Goal: Task Accomplishment & Management: Manage account settings

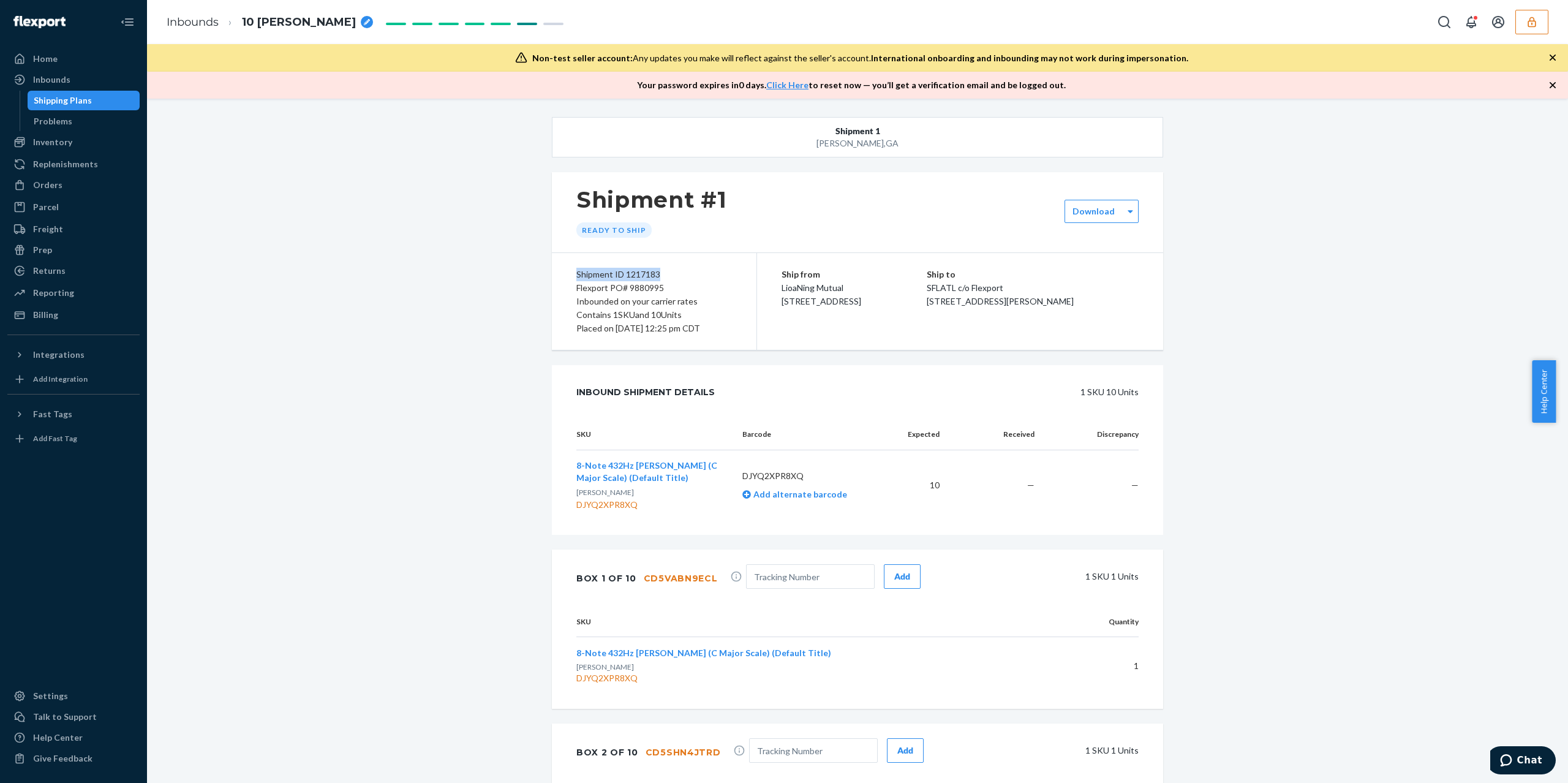
click at [1534, 23] on icon "button" at bounding box center [1532, 22] width 12 height 12
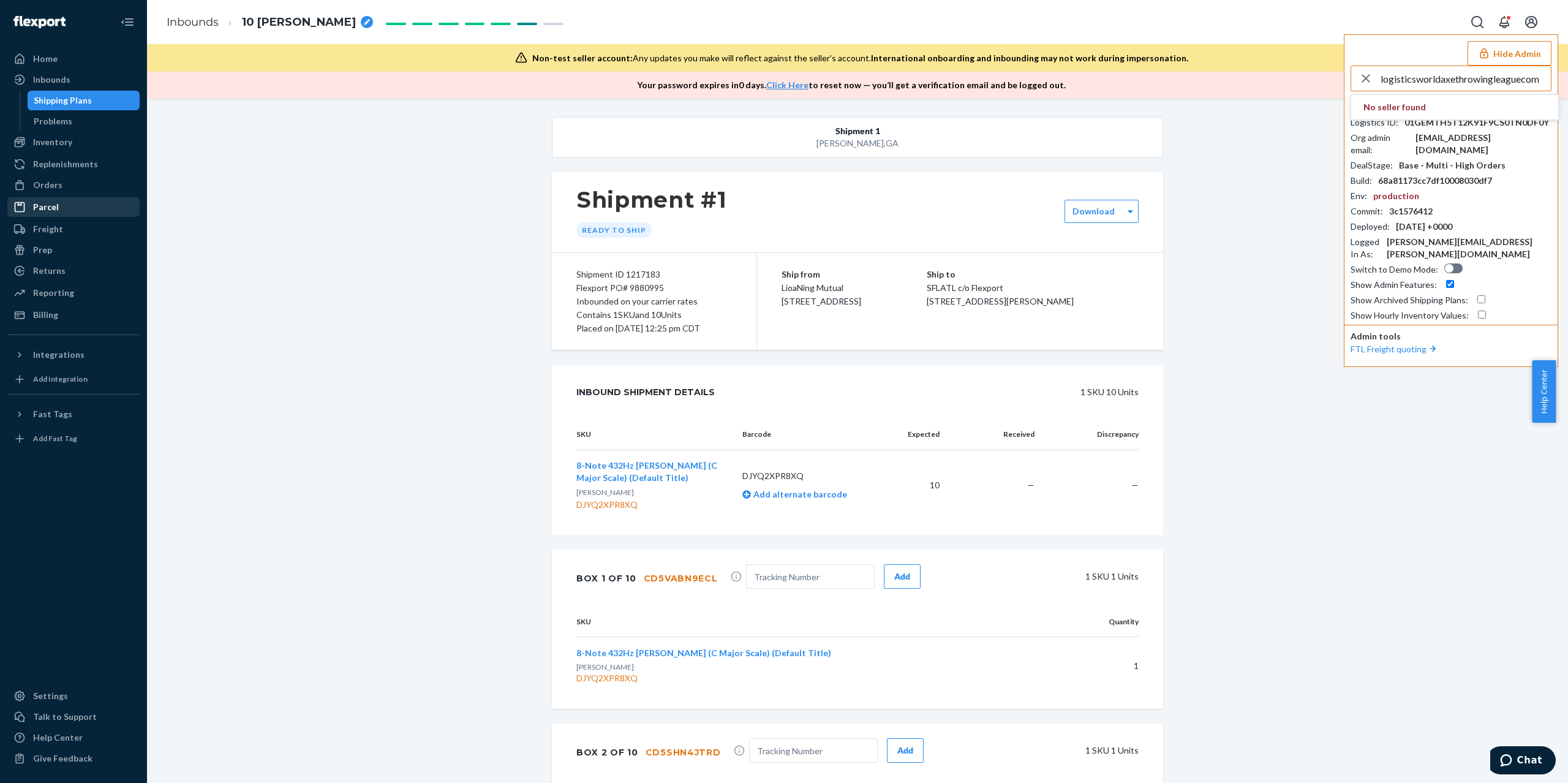
type input "logisticsworldaxethrowingleaguecom"
click at [1424, 151] on span "logisticsworldaxethrowingleaguecom" at bounding box center [1441, 157] width 155 height 12
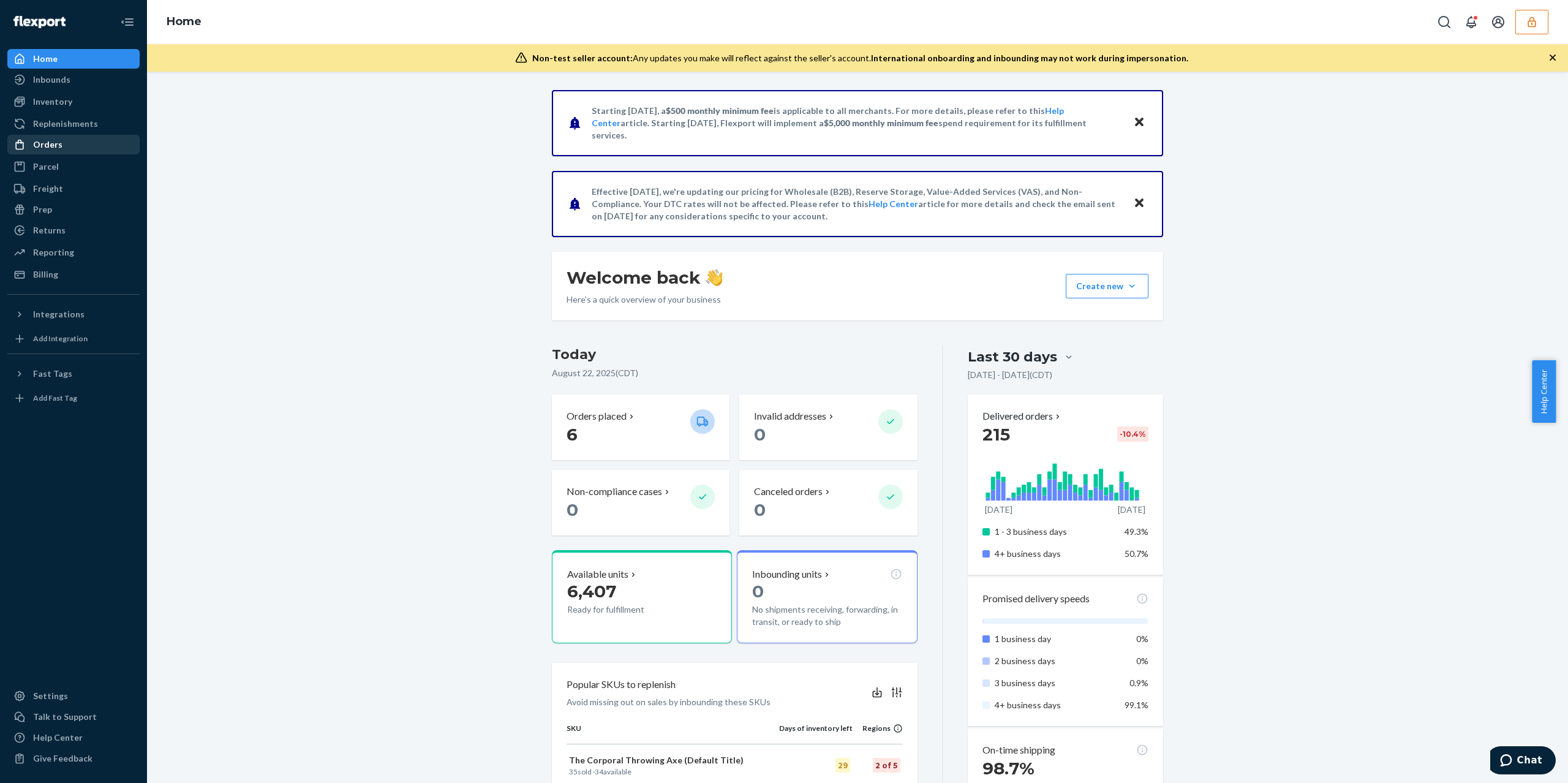
click at [72, 137] on div "Orders" at bounding box center [73, 144] width 130 height 17
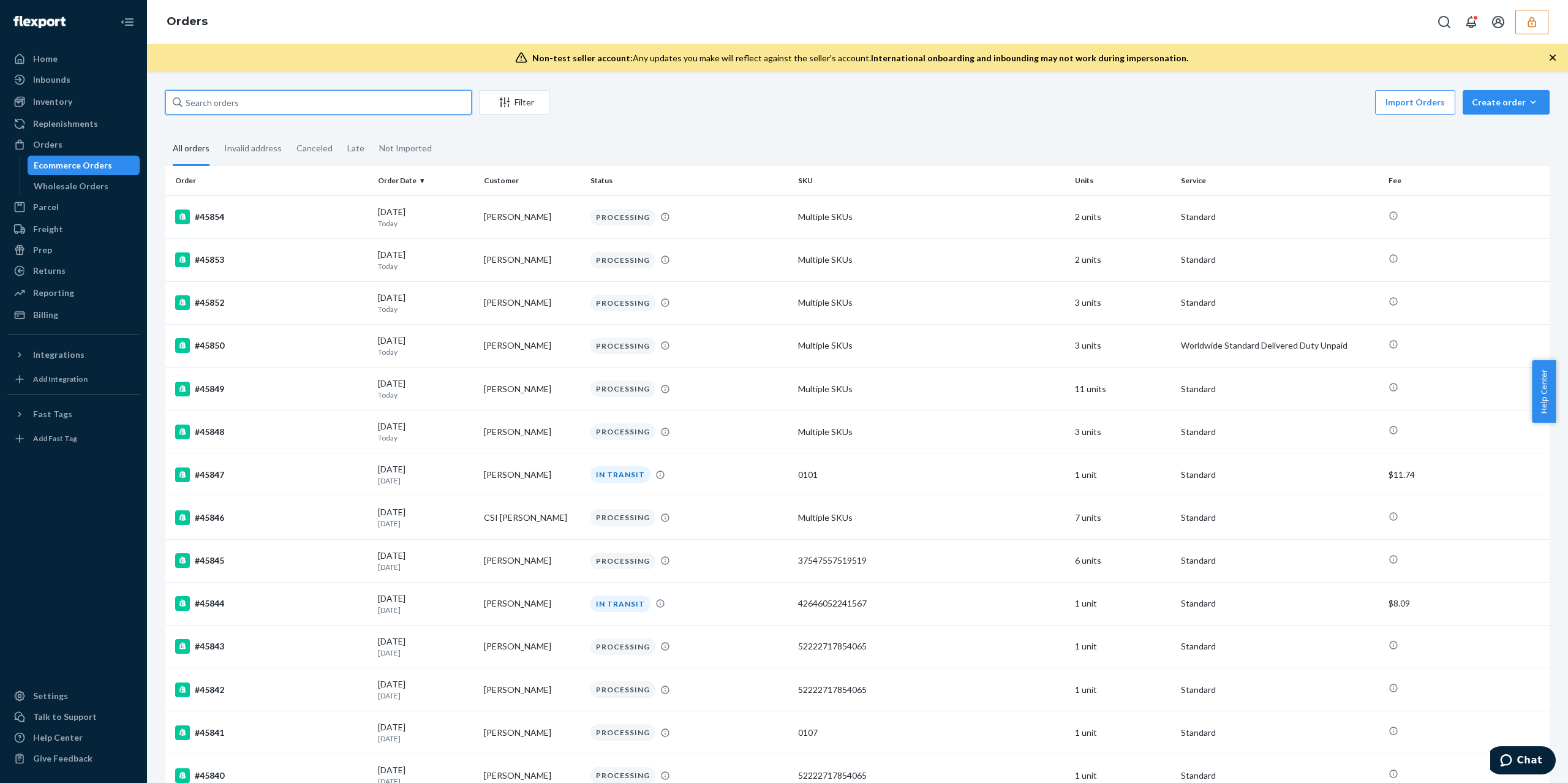
click at [264, 94] on input "text" at bounding box center [318, 103] width 306 height 25
paste input "134989666"
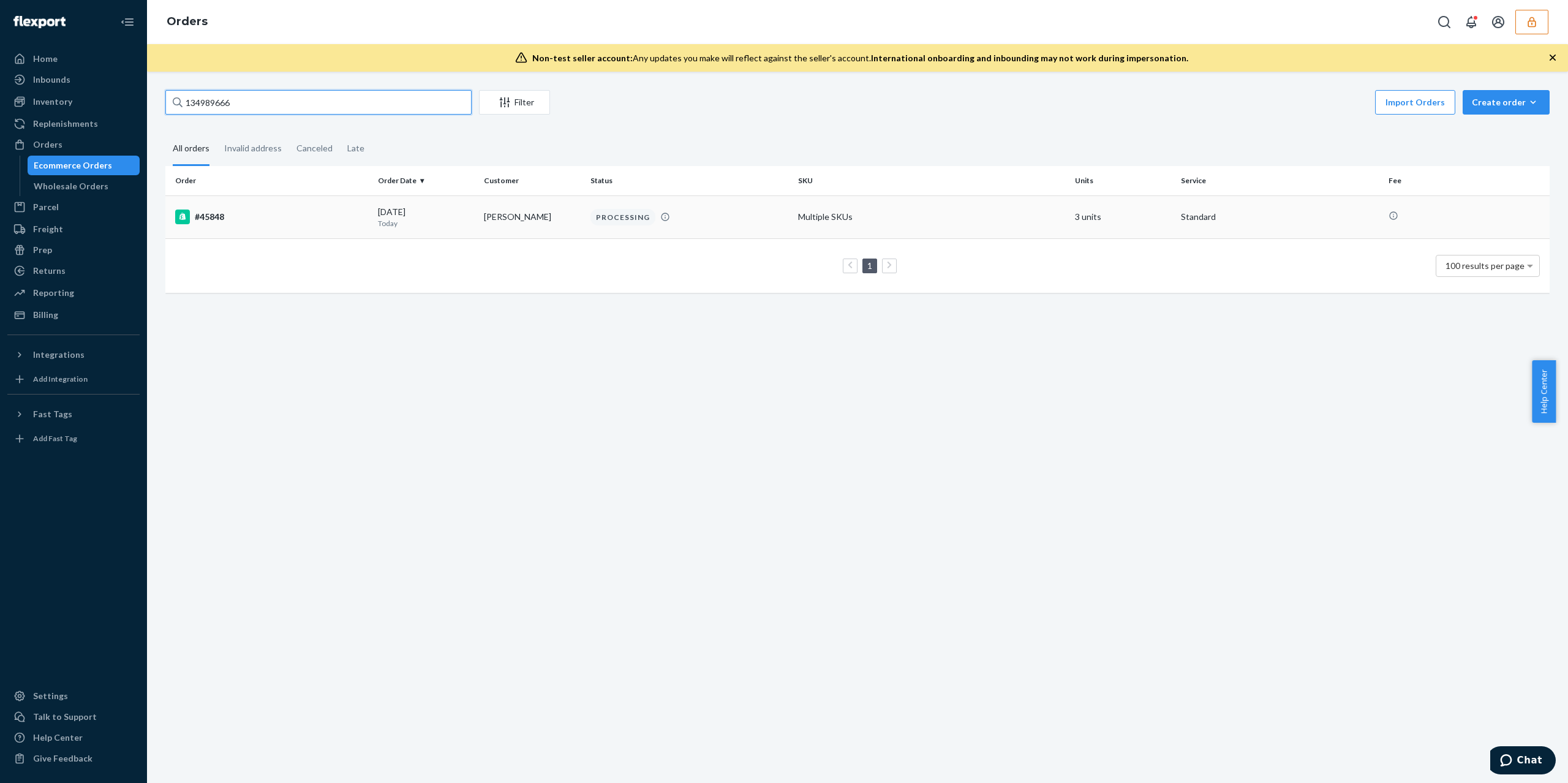
type input "134989666"
click at [256, 219] on div "#45848" at bounding box center [272, 217] width 193 height 15
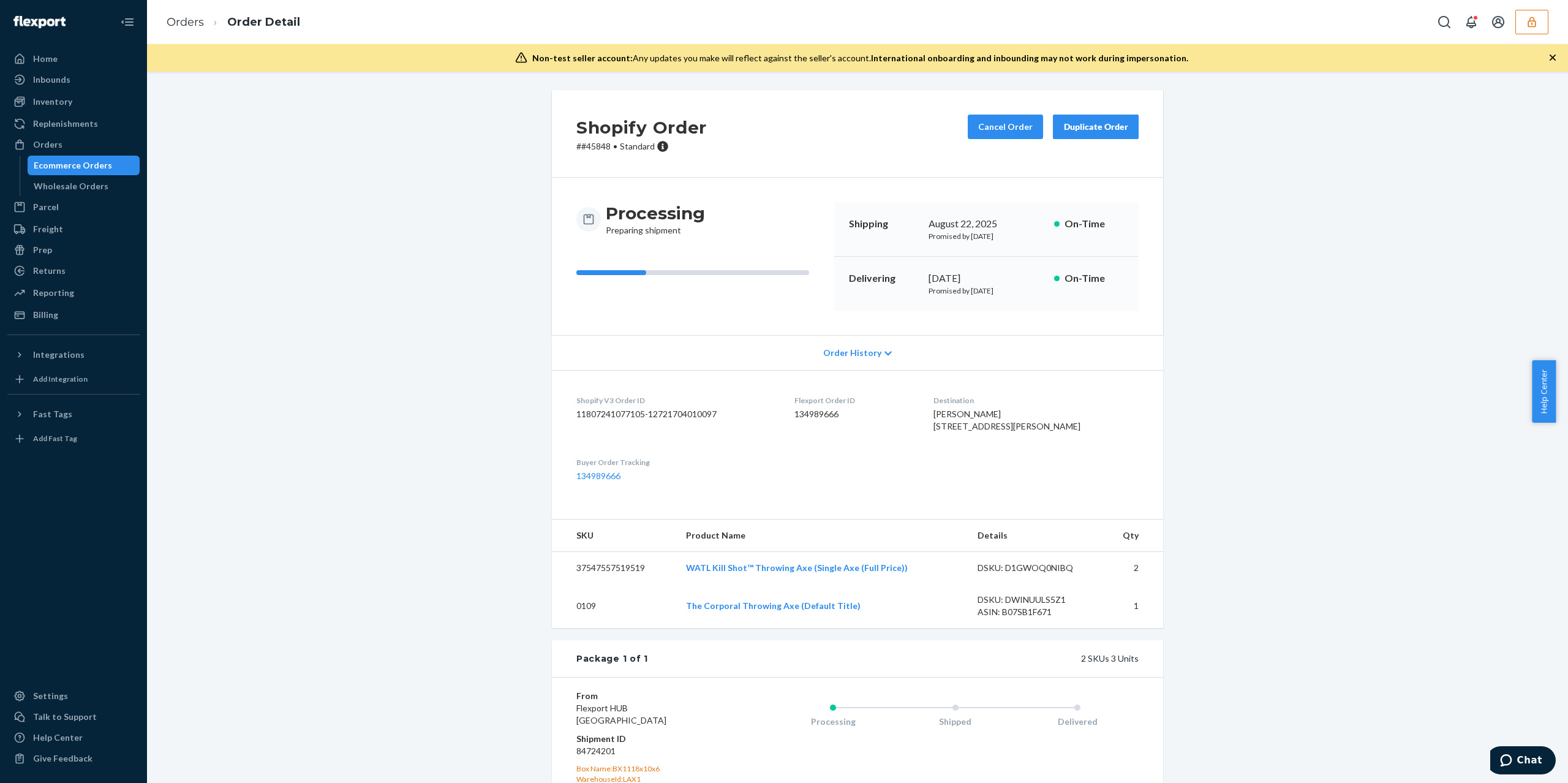
scroll to position [174, 0]
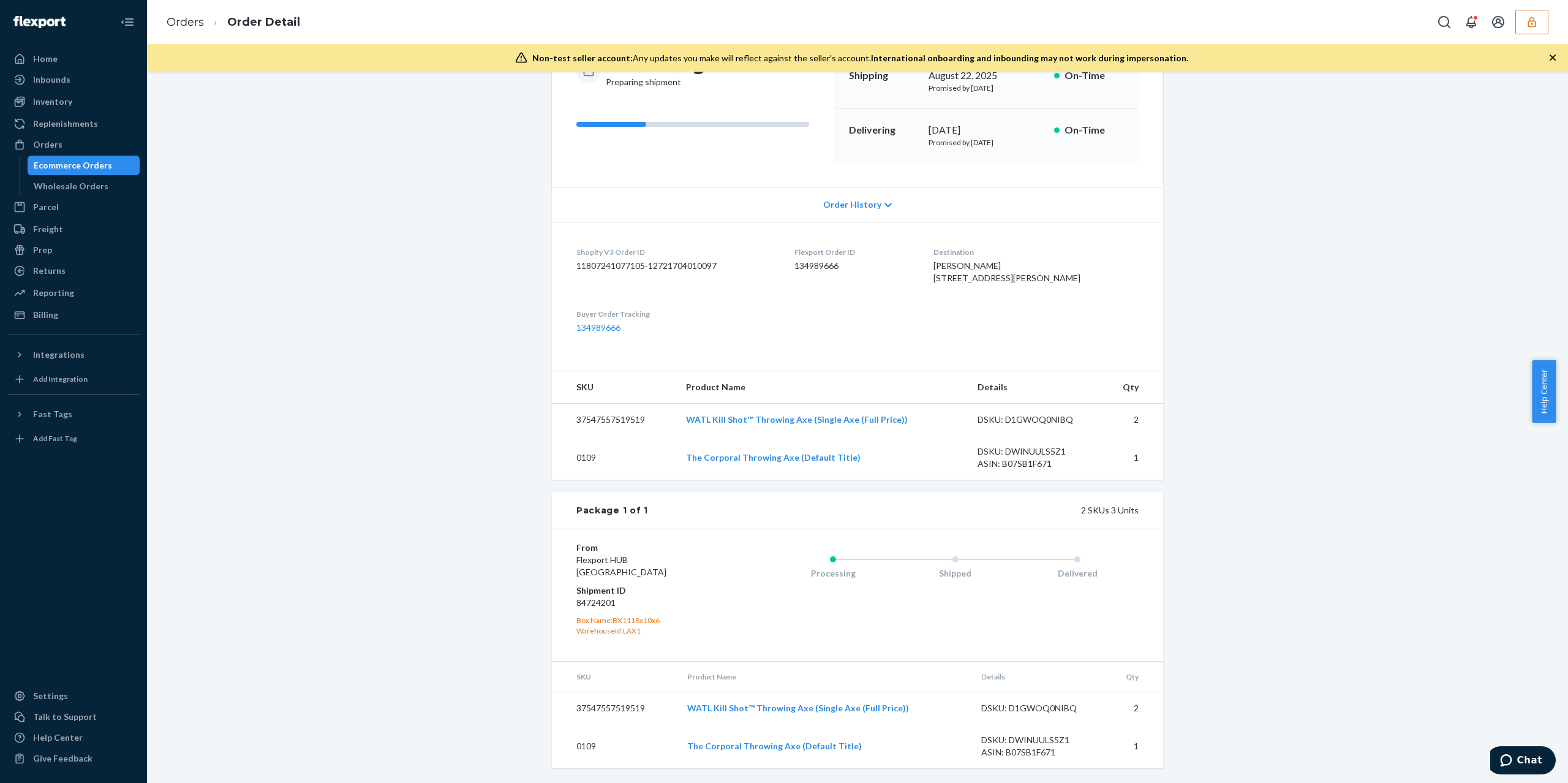
click at [585, 600] on dd "84724201" at bounding box center [649, 602] width 146 height 12
copy dd "84724201"
drag, startPoint x: 1015, startPoint y: 240, endPoint x: 944, endPoint y: 241, distance: 71.0
click at [944, 241] on dl "Shopify V3 Order ID 11807241077105-12721704010097 Flexport Order ID 134989666 D…" at bounding box center [857, 290] width 611 height 136
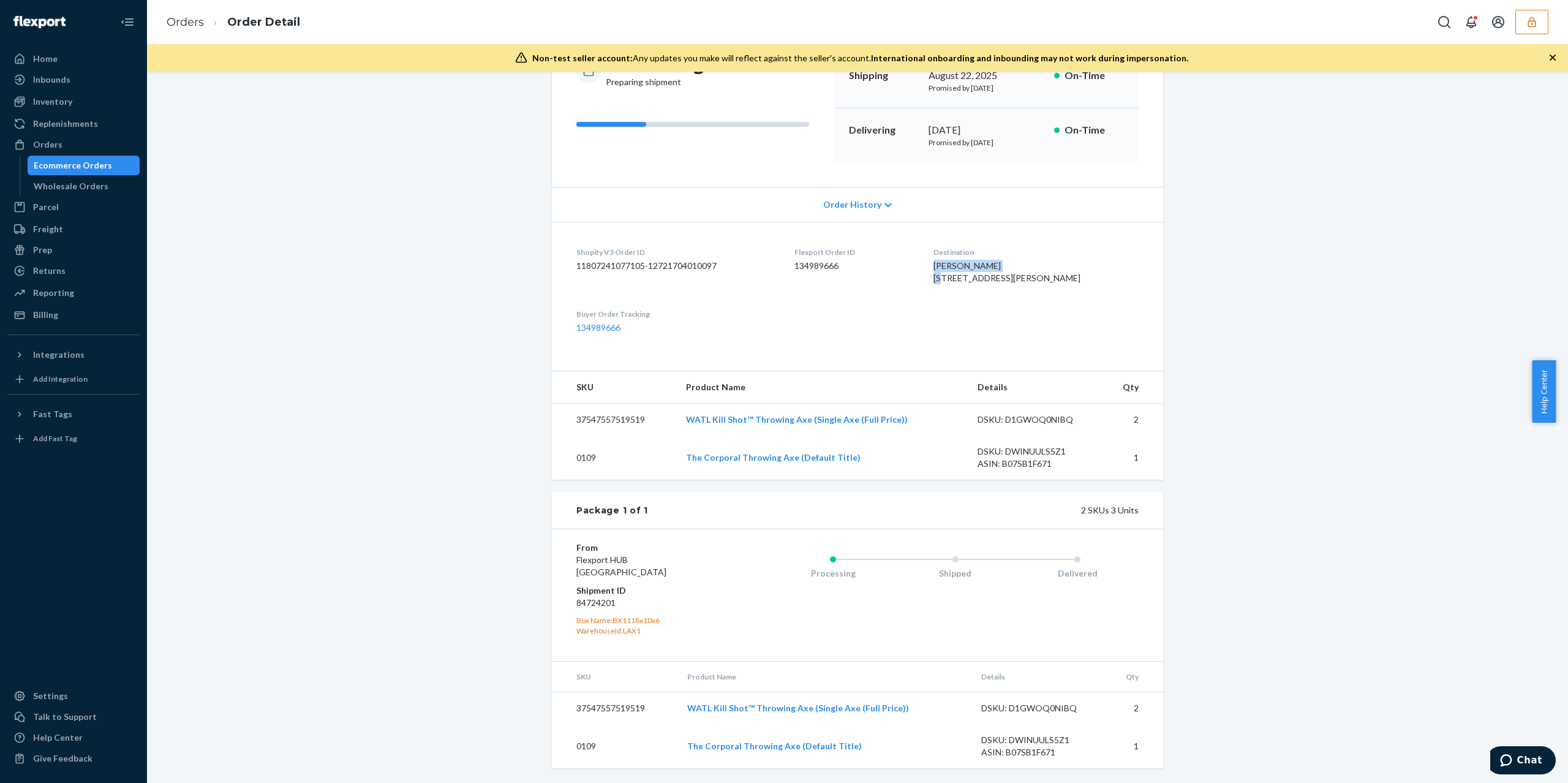
copy span "Robert Bearbower"
drag, startPoint x: 1000, startPoint y: 267, endPoint x: 944, endPoint y: 267, distance: 56.0
click at [944, 267] on span "Robert Bearbower 1305 Fleenor Way Bowling Green, KY 42104-4329 US" at bounding box center [1007, 272] width 147 height 23
copy span "Bowling Green"
click at [600, 607] on dd "84724201" at bounding box center [649, 602] width 146 height 12
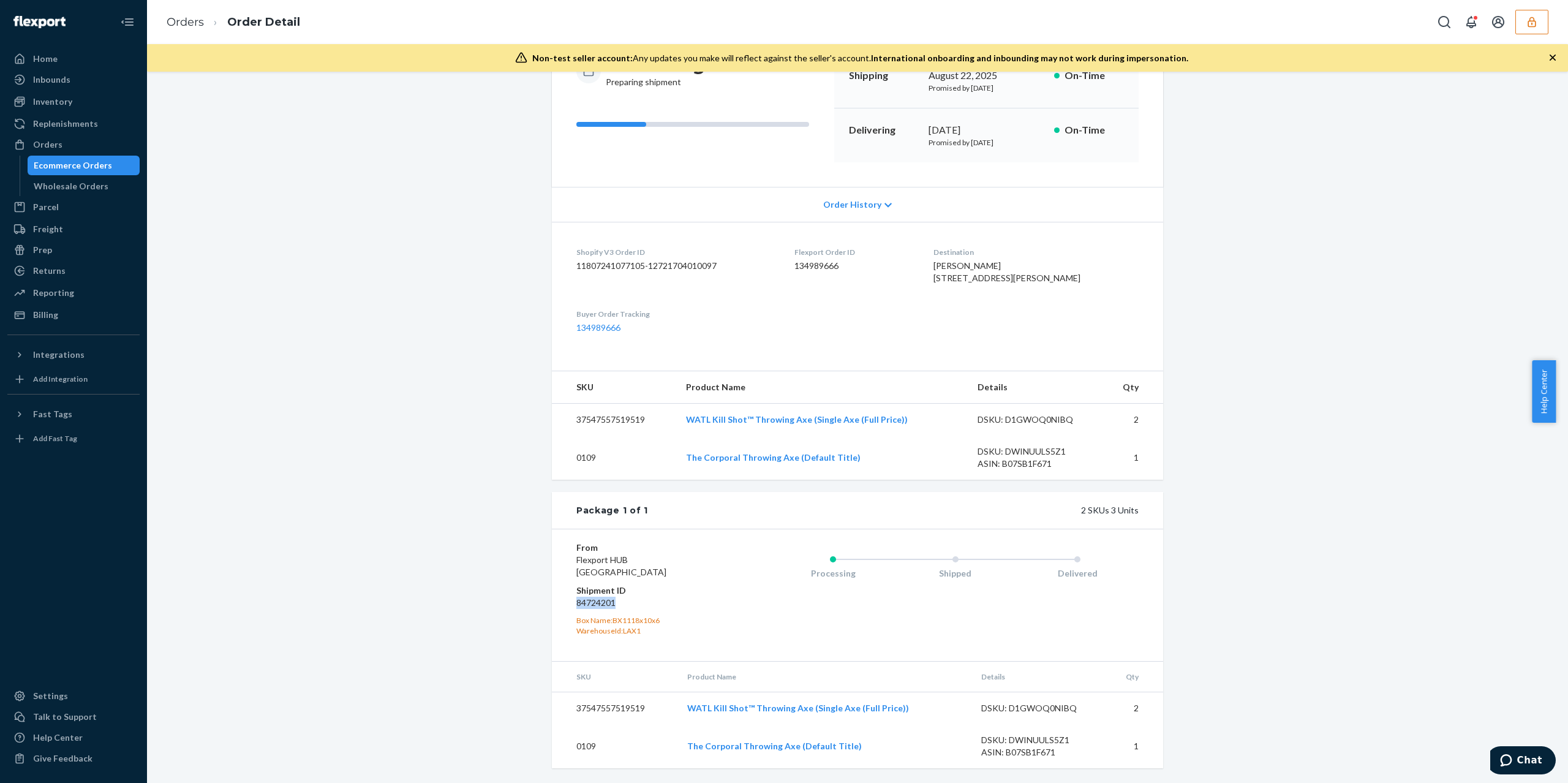
click at [599, 606] on dd "84724201" at bounding box center [649, 602] width 146 height 12
copy dd "84724201"
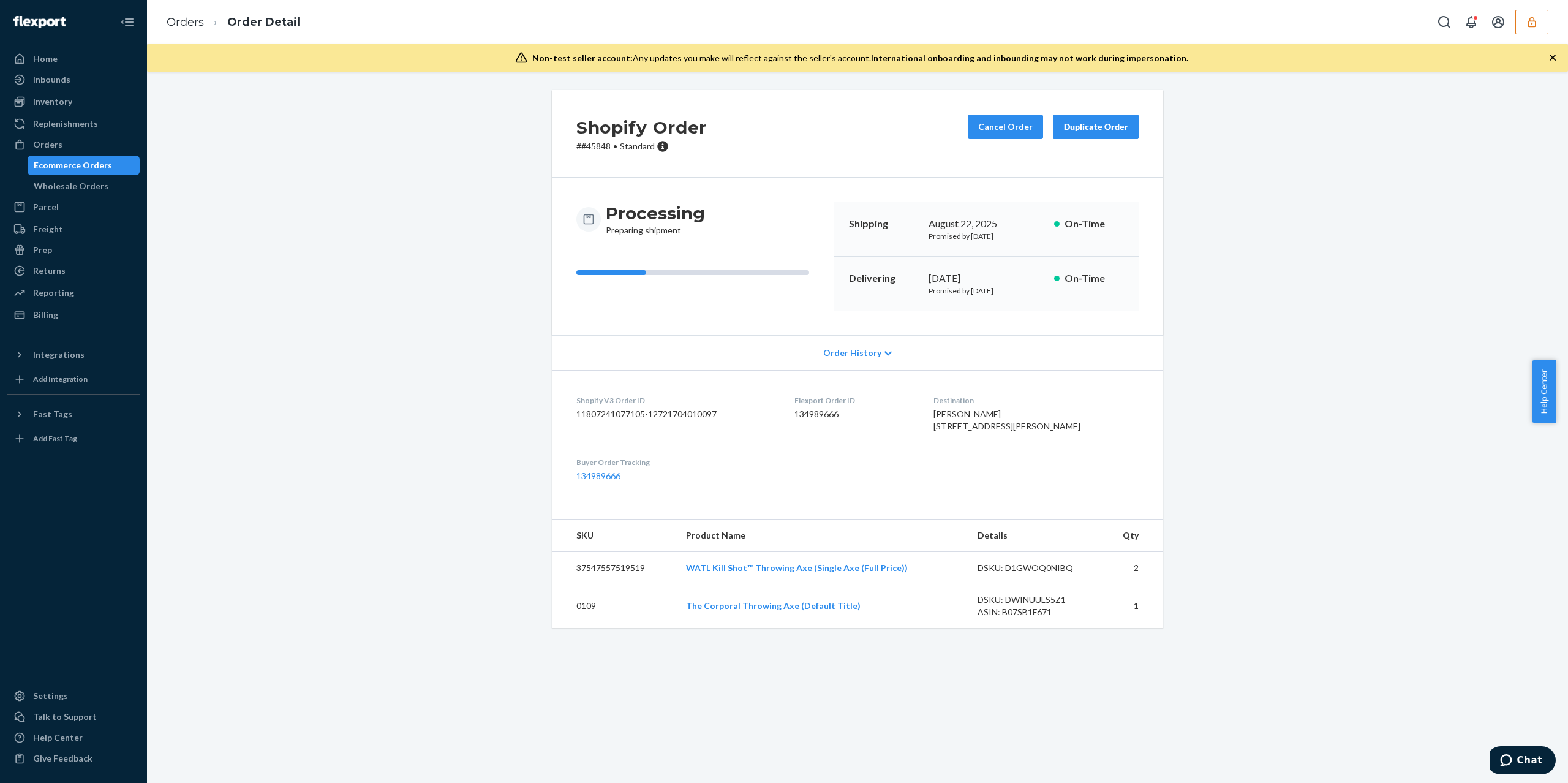
click at [843, 413] on dd "134989666" at bounding box center [854, 414] width 119 height 12
click at [842, 413] on dd "134989666" at bounding box center [854, 414] width 119 height 12
copy dd "134989666"
click at [1536, 21] on icon "button" at bounding box center [1532, 22] width 12 height 12
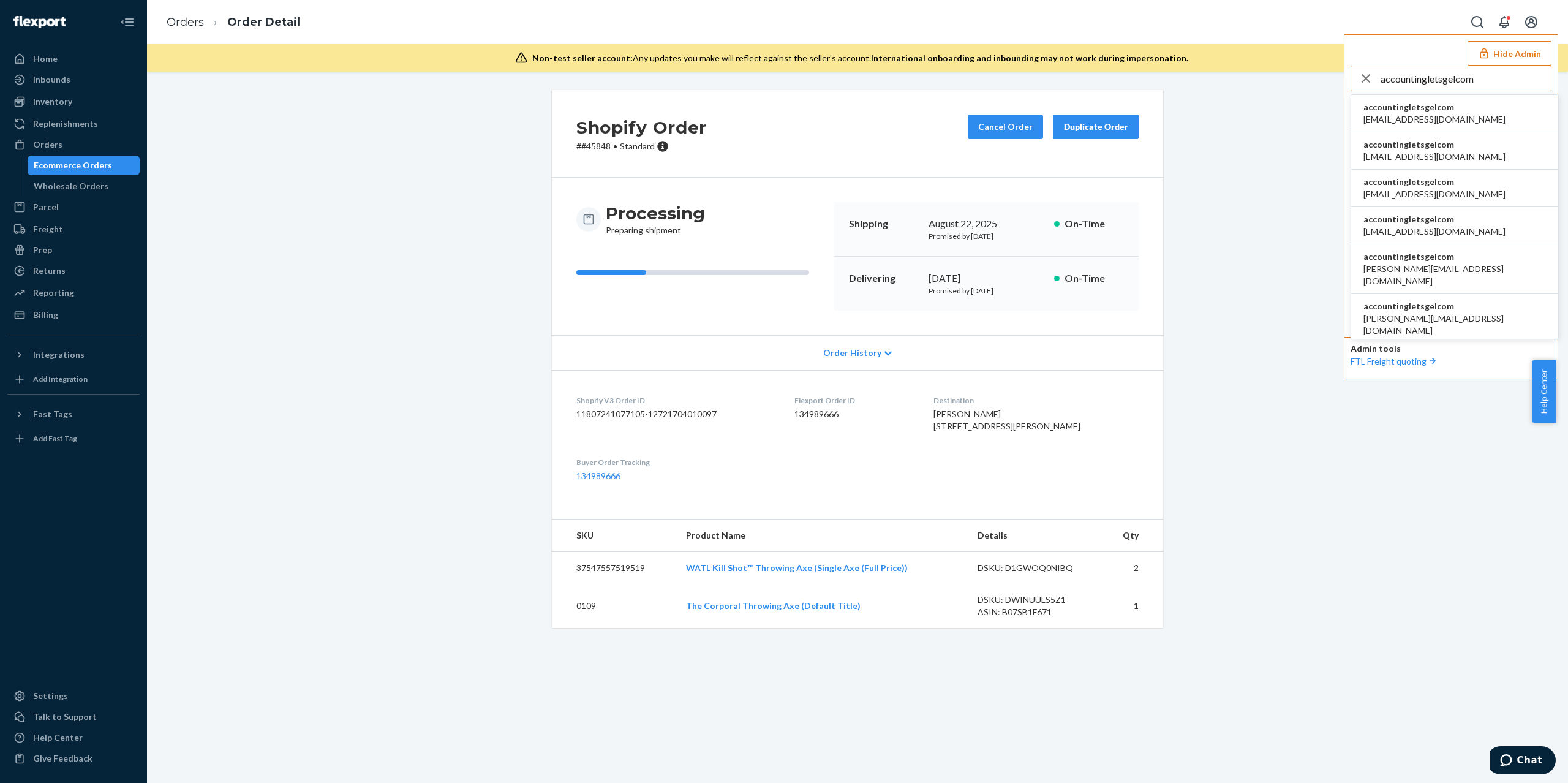
type input "accountingletsgelcom"
click at [1424, 192] on span "donnaf@letsgel.com" at bounding box center [1434, 194] width 142 height 12
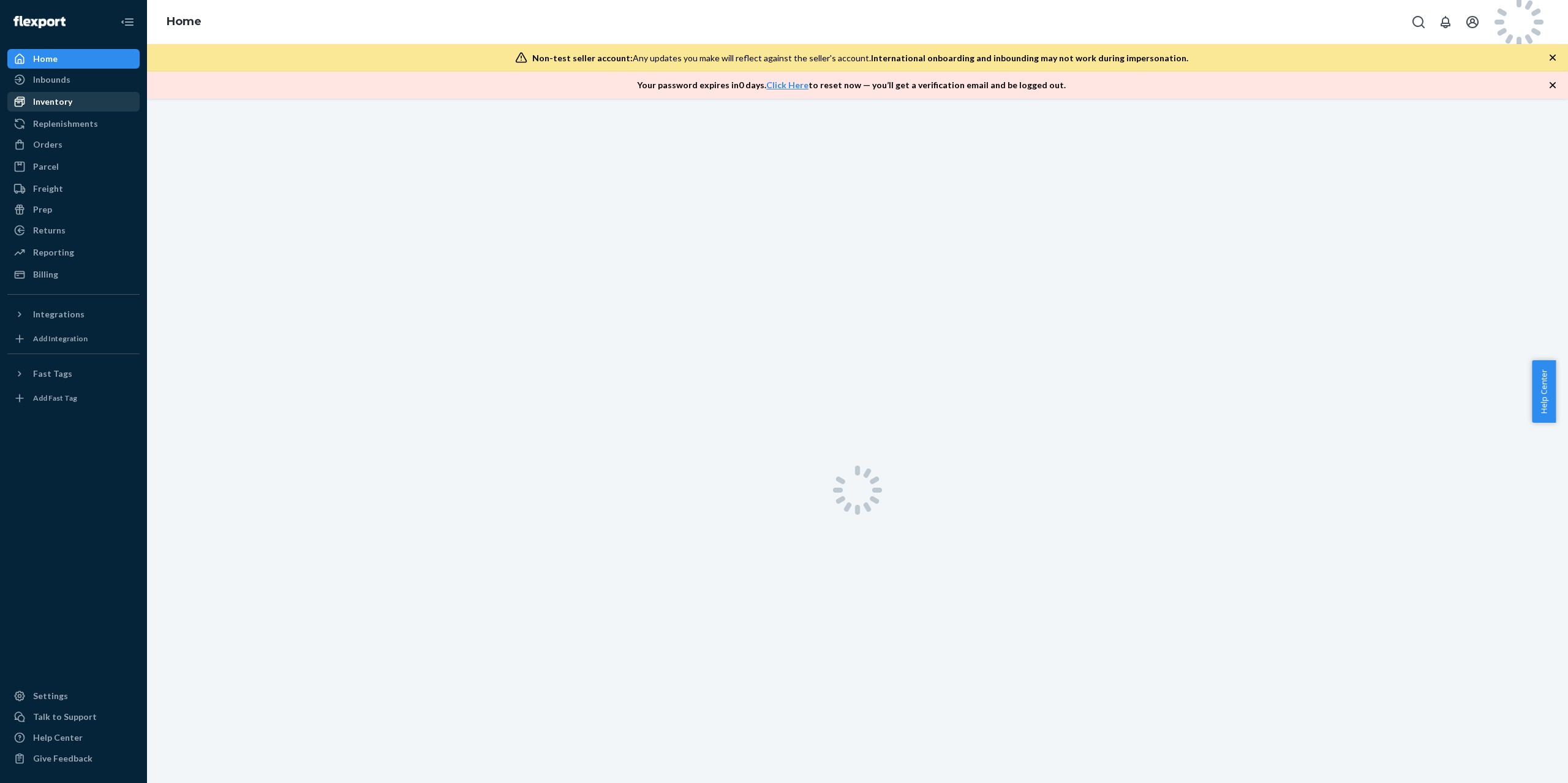
click at [70, 103] on div "Inventory" at bounding box center [53, 101] width 39 height 12
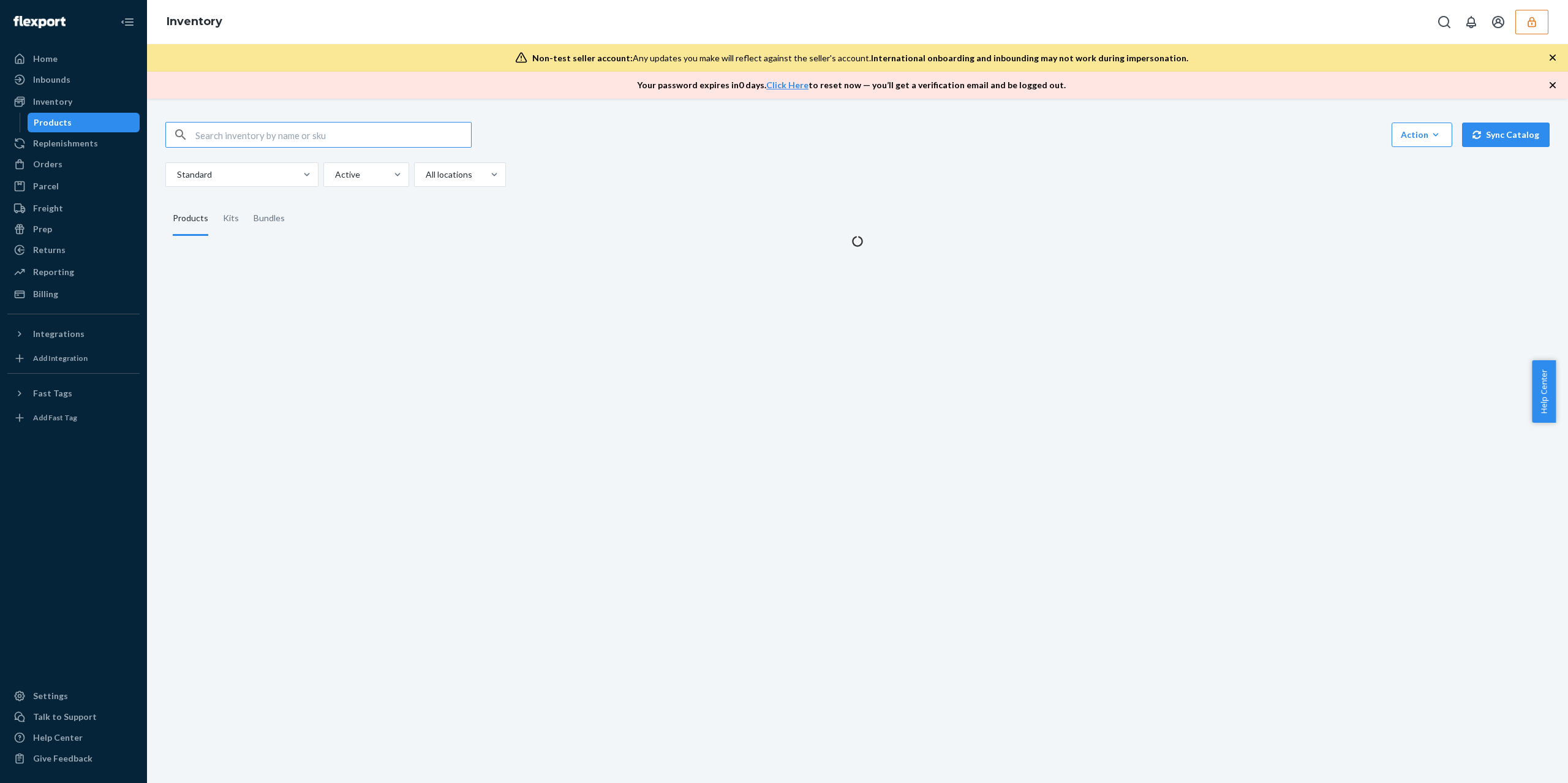
click at [221, 135] on input "text" at bounding box center [333, 135] width 275 height 25
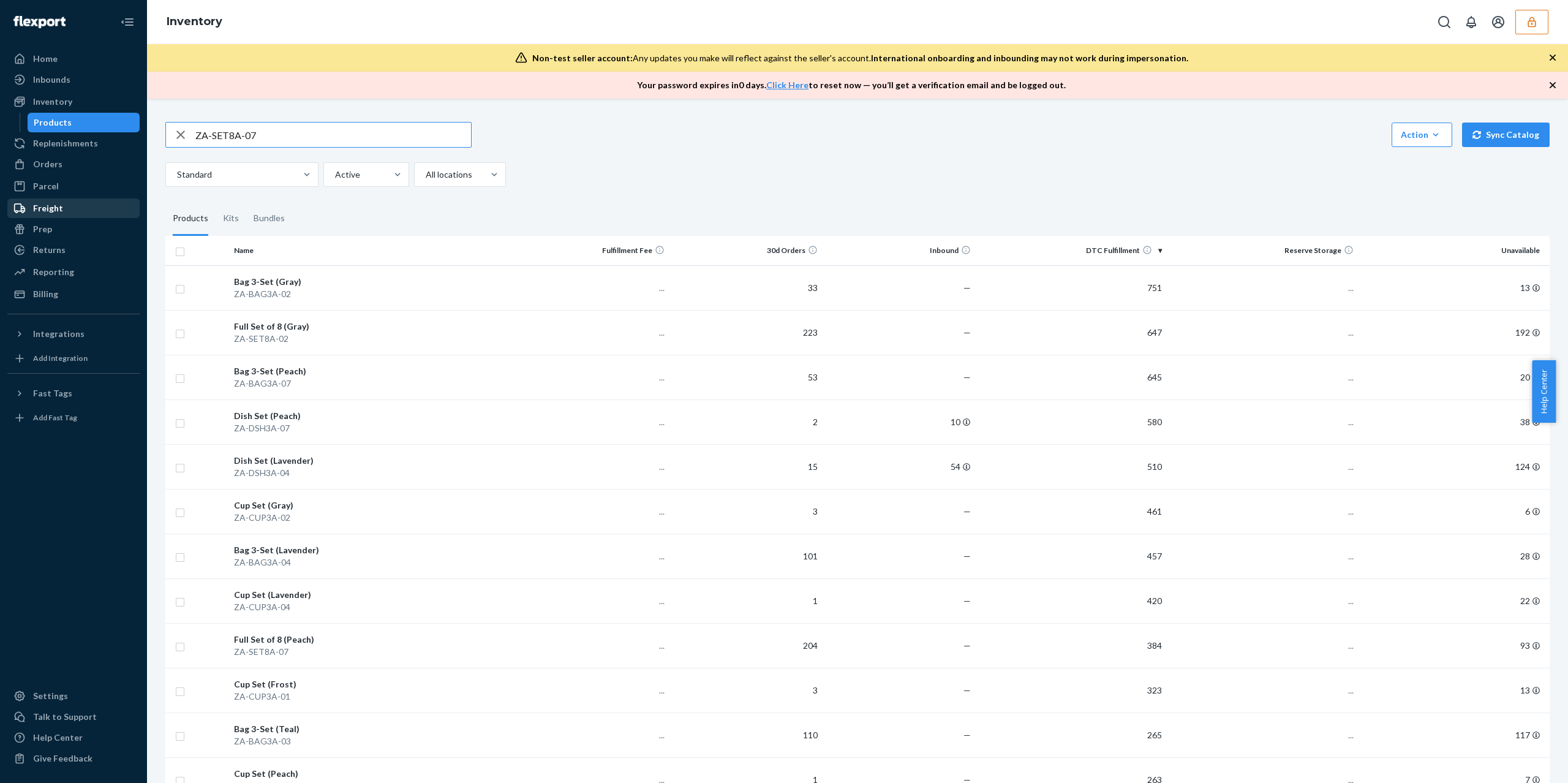
type input "ZA-SET8A-07"
click at [337, 153] on div "ZA-SET8A-07 Action Create product Create kit or bundle Bulk create products Bul…" at bounding box center [857, 155] width 1384 height 65
click at [336, 145] on input "ZA-SET8A-07" at bounding box center [333, 135] width 275 height 25
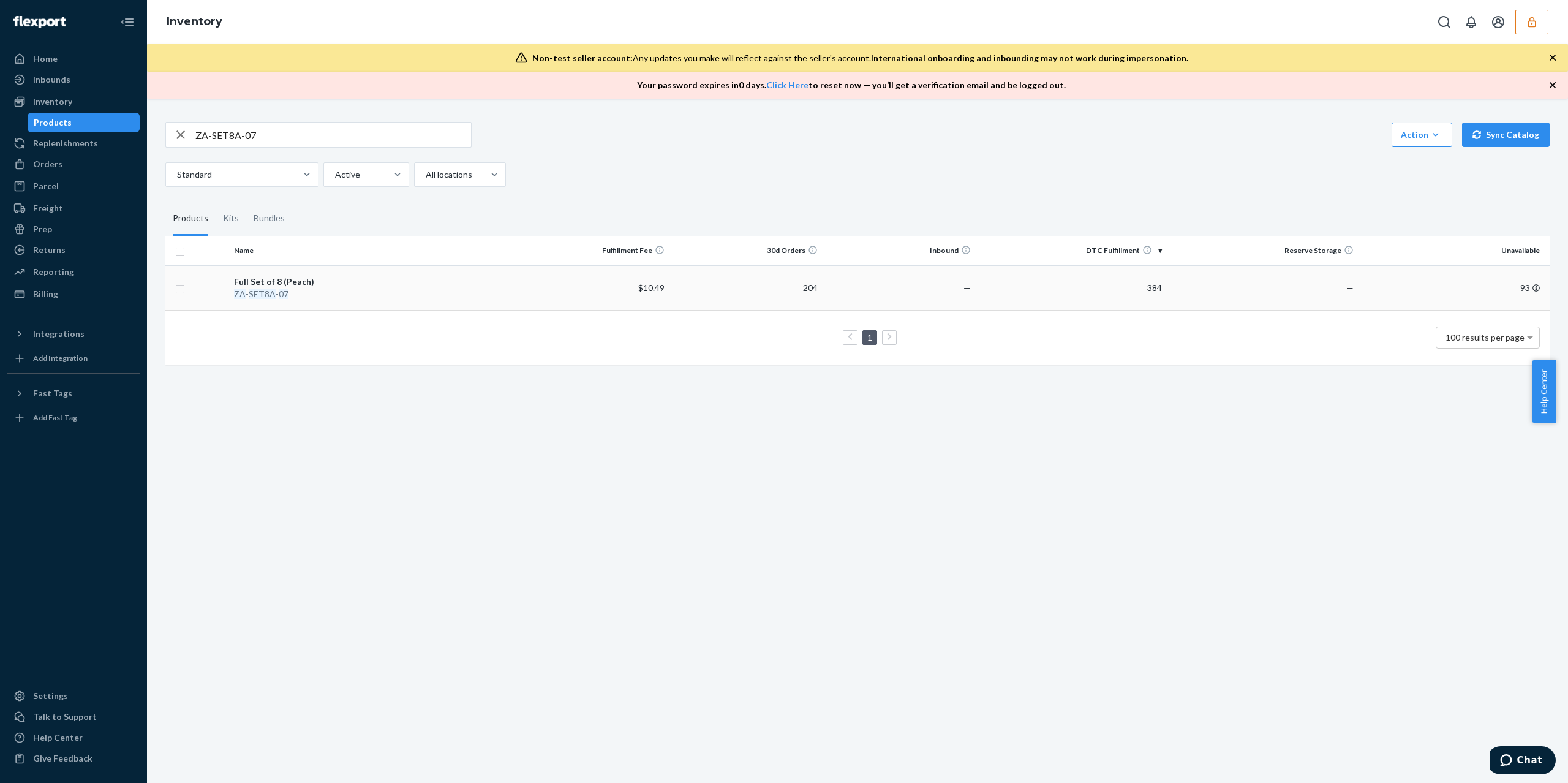
click at [309, 288] on div "ZA - SET8A - 07" at bounding box center [372, 294] width 277 height 12
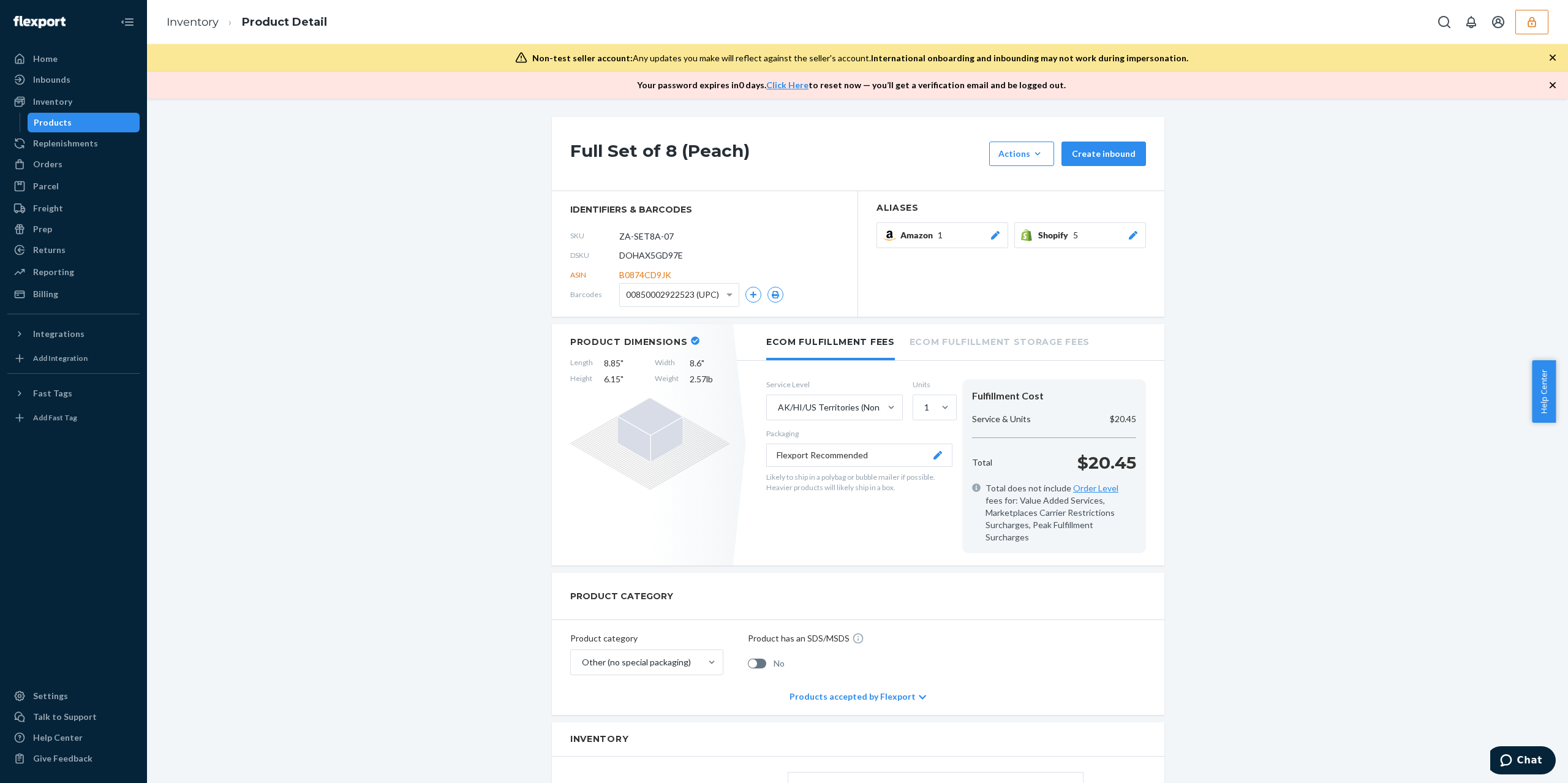
click at [1059, 229] on span "Shopify" at bounding box center [1056, 235] width 35 height 12
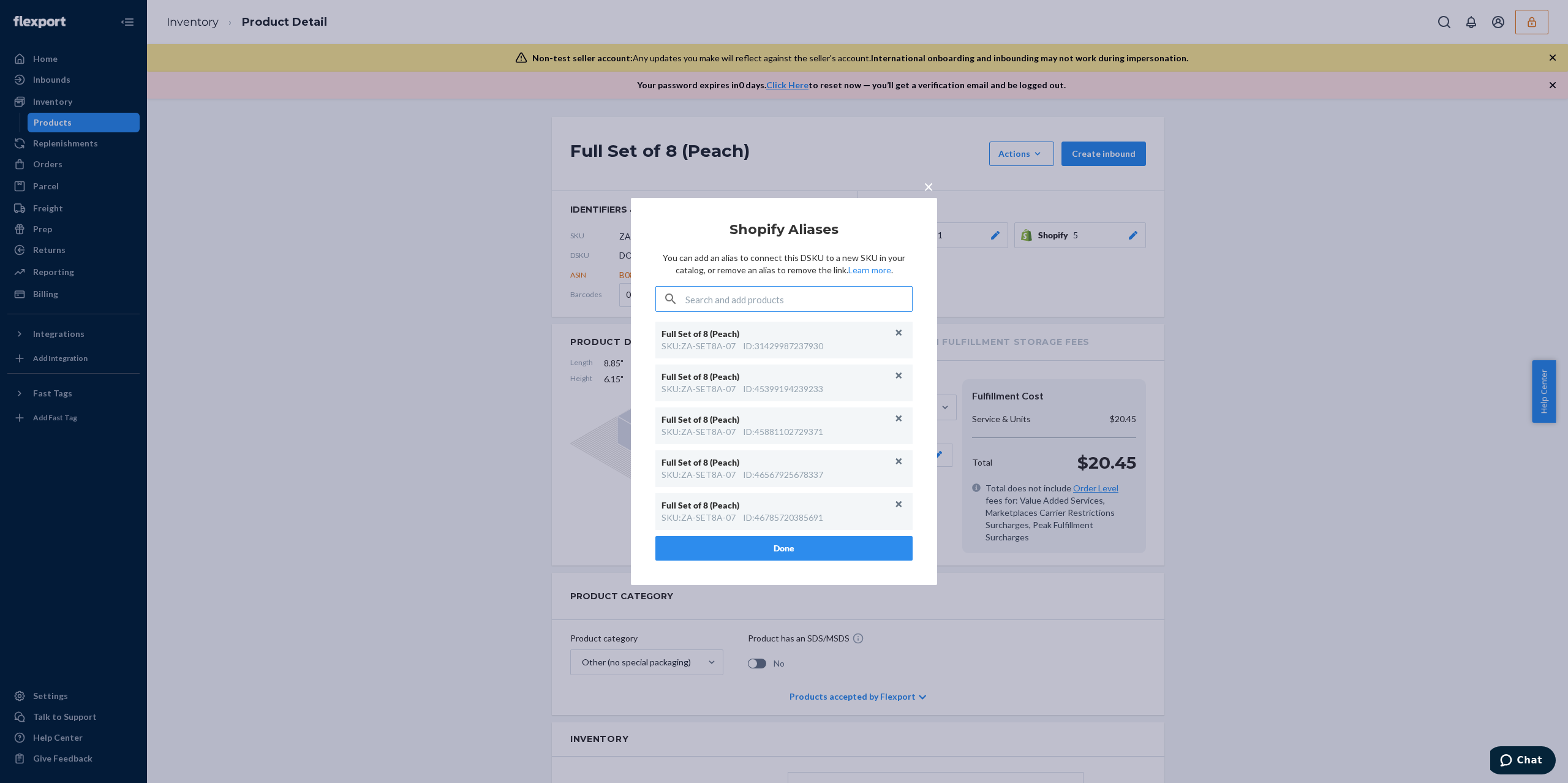
click at [412, 417] on div "× Shopify Aliases You can add an alias to connect this DSKU to a new SKU in you…" at bounding box center [784, 391] width 1568 height 783
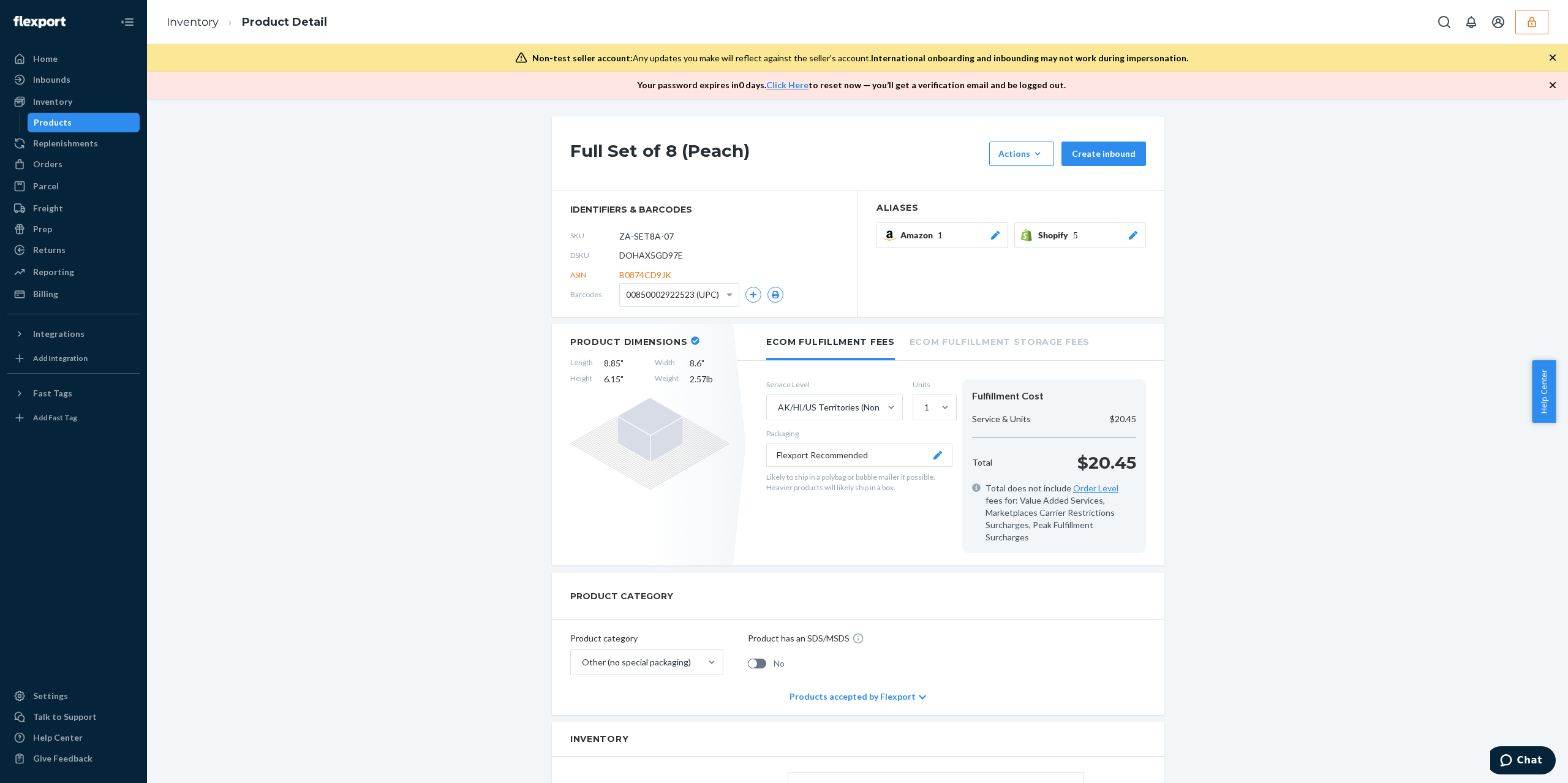
click at [1542, 20] on button "button" at bounding box center [1532, 22] width 33 height 25
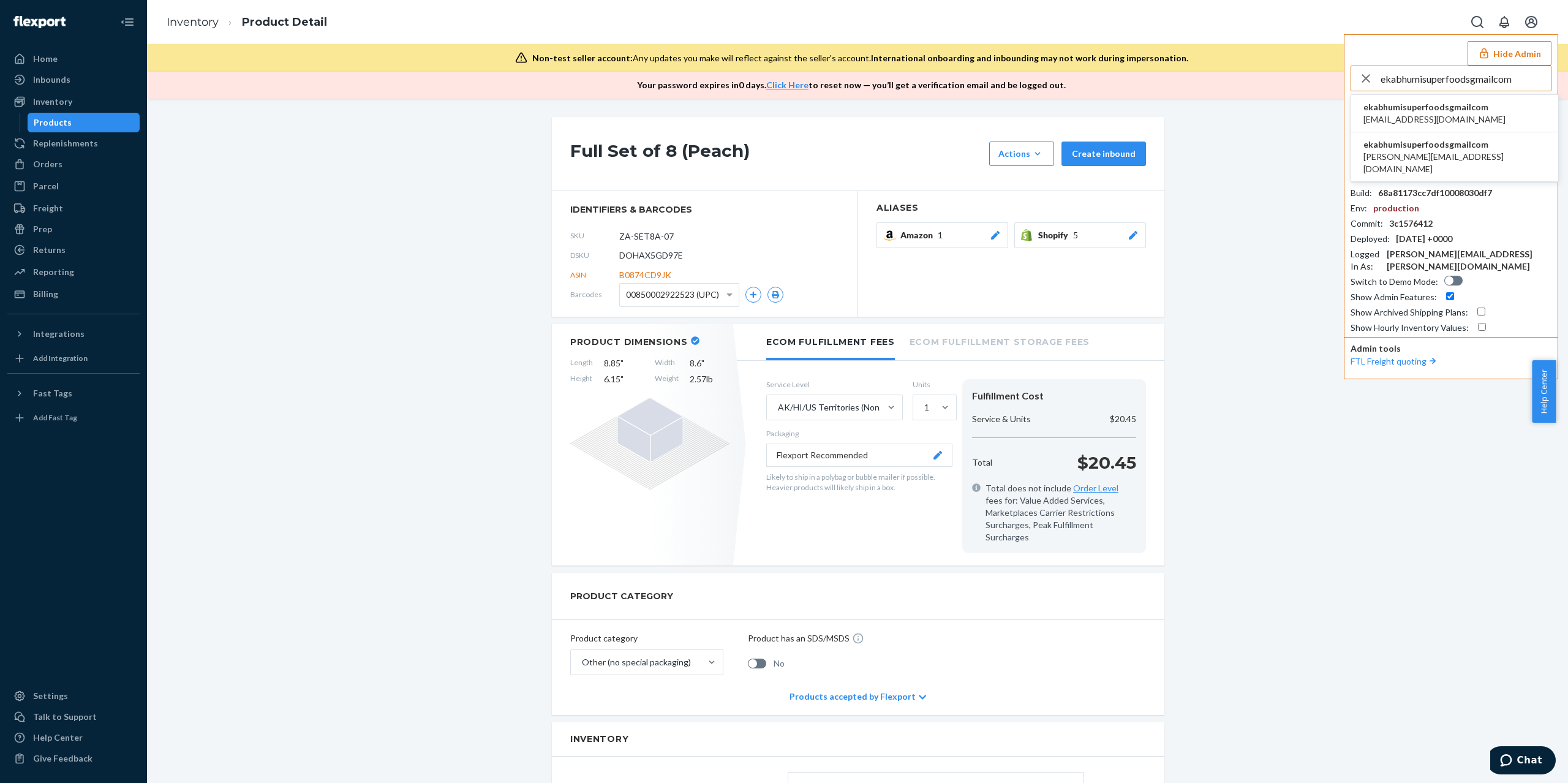
type input "ekabhumisuperfoodsgmailcom"
click at [1426, 109] on span "ekabhumisuperfoodsgmailcom" at bounding box center [1434, 107] width 142 height 12
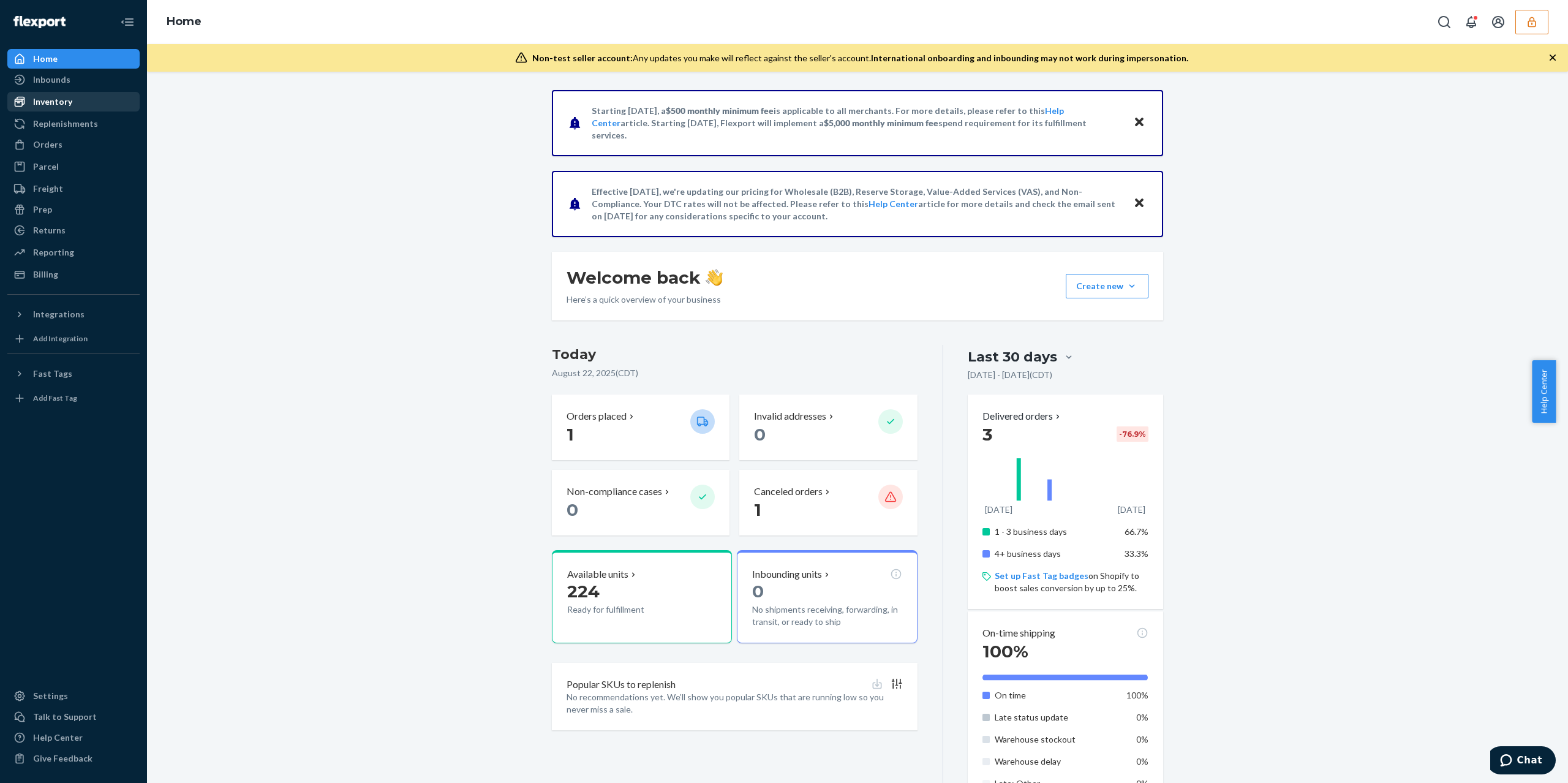
click at [72, 99] on div "Inventory" at bounding box center [73, 101] width 130 height 17
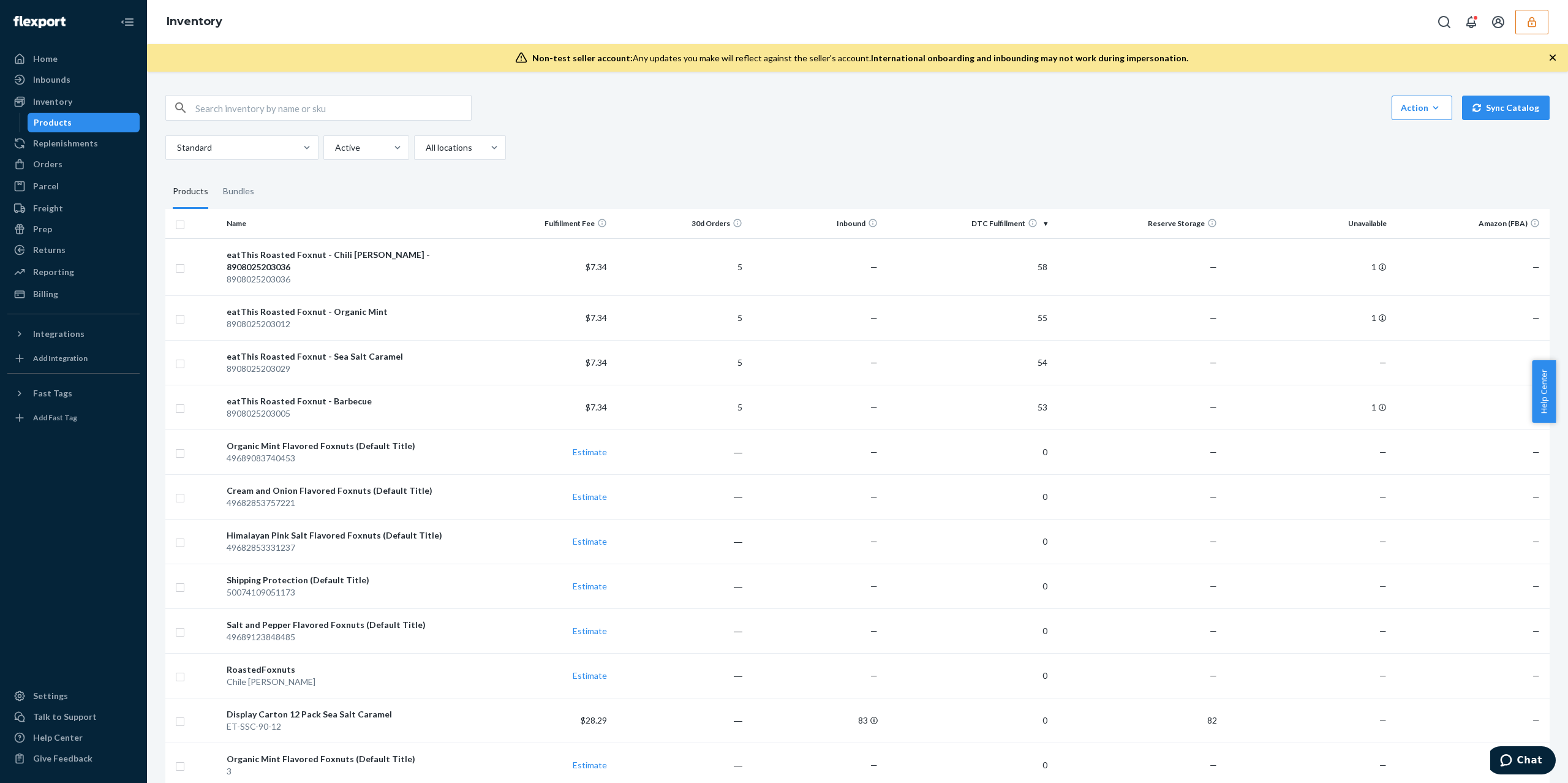
click at [1532, 23] on icon "button" at bounding box center [1532, 21] width 8 height 10
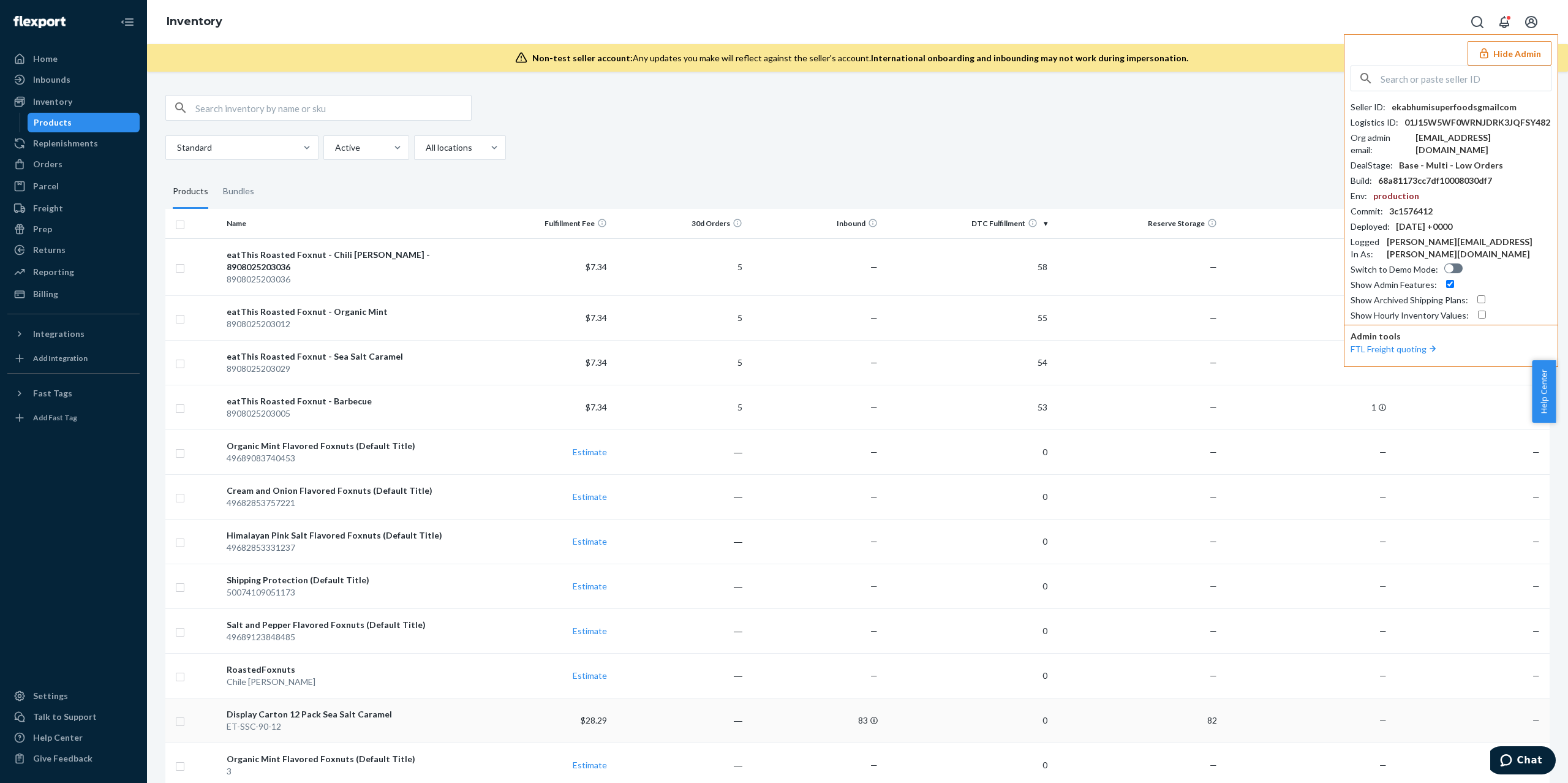
click at [375, 721] on div "ET-SSC-90-12" at bounding box center [349, 726] width 244 height 12
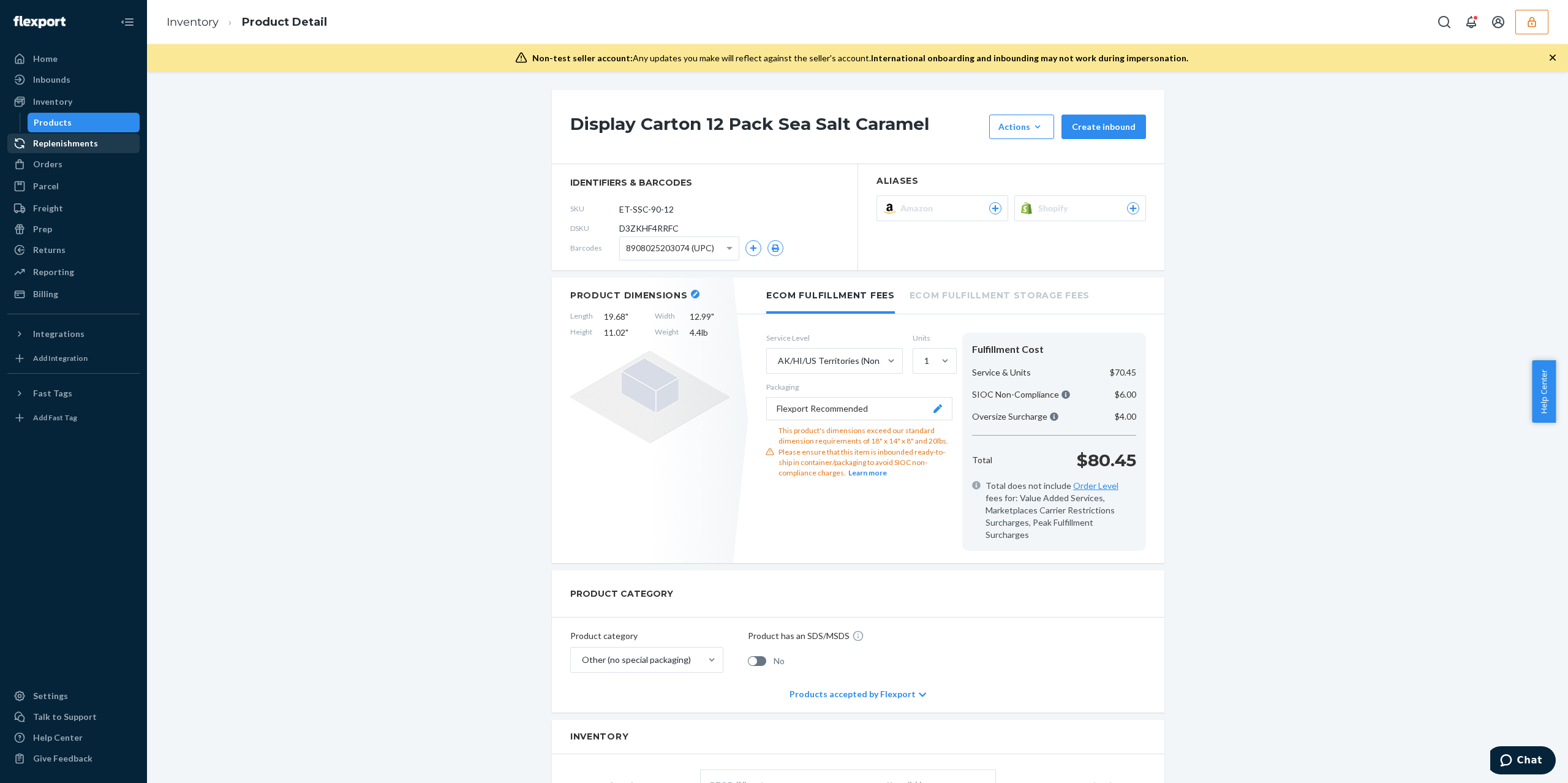
click at [90, 148] on div "Replenishments" at bounding box center [66, 143] width 65 height 12
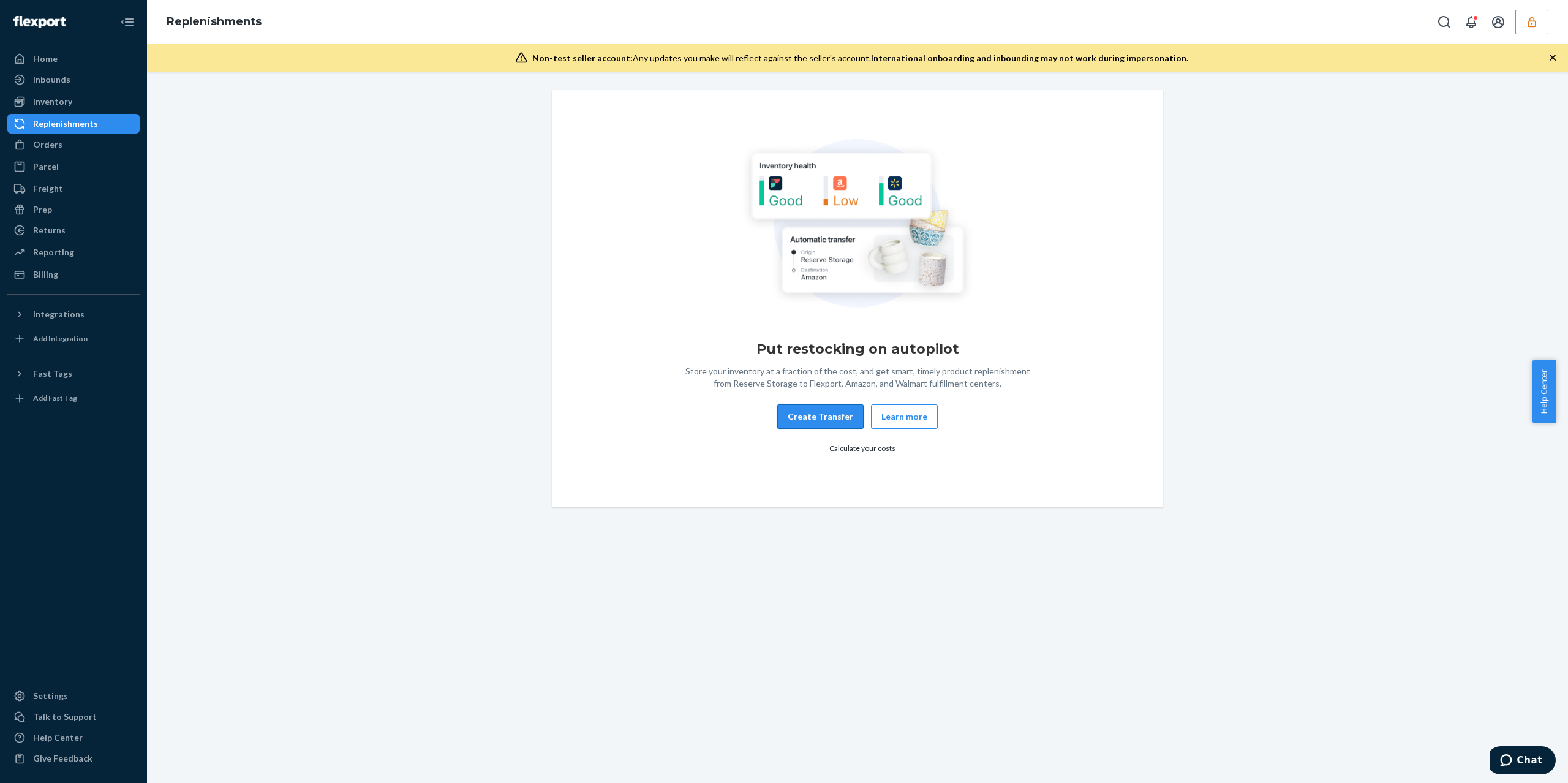
click at [804, 407] on button "Create Transfer" at bounding box center [820, 417] width 86 height 25
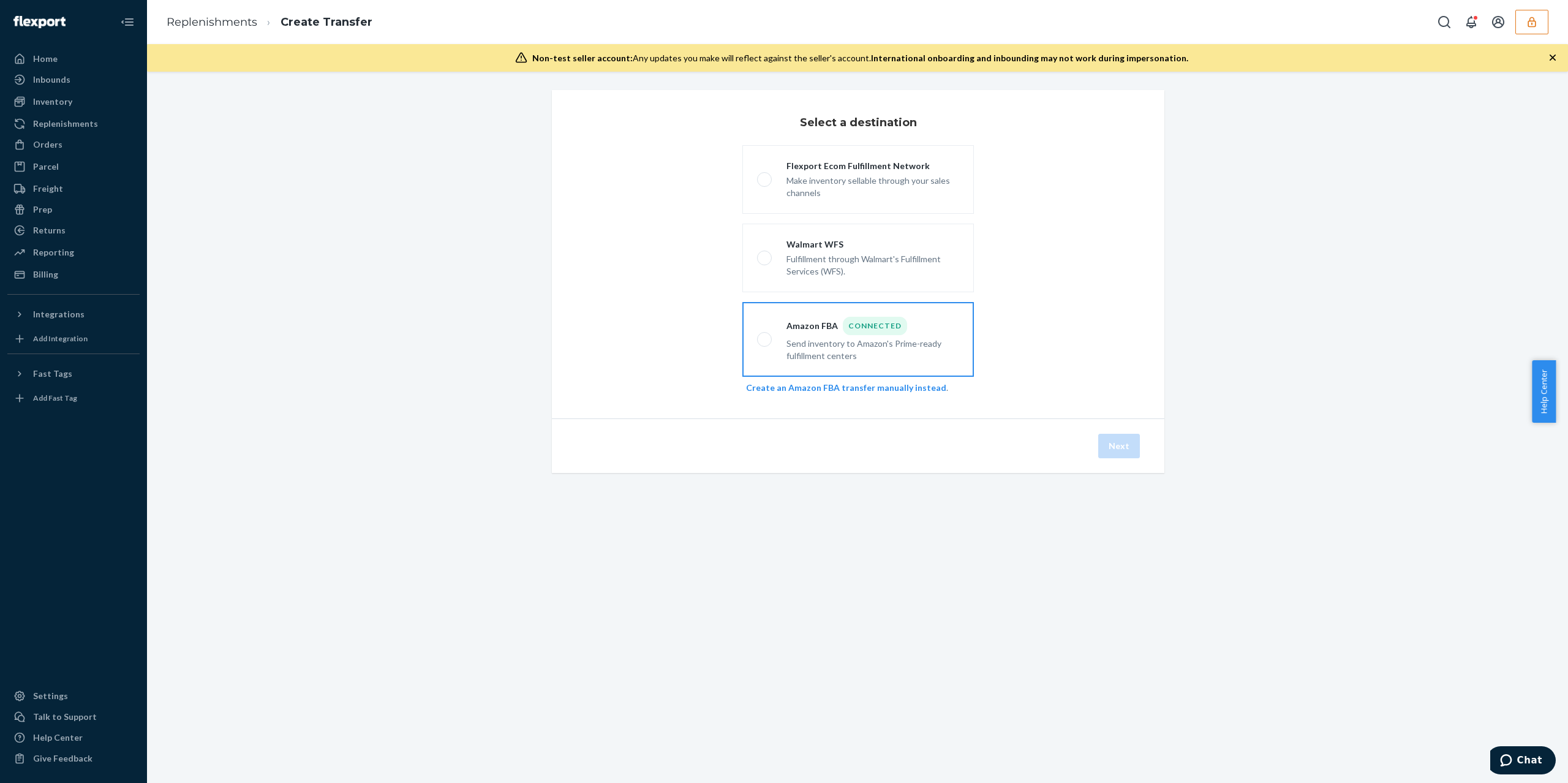
click at [803, 340] on div "Send inventory to Amazon's Prime-ready fulfillment centers" at bounding box center [873, 348] width 173 height 27
click at [765, 340] on input "Amazon FBA Connected Send inventory to Amazon's Prime-ready fulfillment centers" at bounding box center [761, 340] width 8 height 8
radio input "true"
click at [1106, 439] on button "Next" at bounding box center [1119, 446] width 42 height 25
click at [805, 337] on div "Send inventory to Amazon's Prime-ready fulfillment centers" at bounding box center [873, 348] width 173 height 27
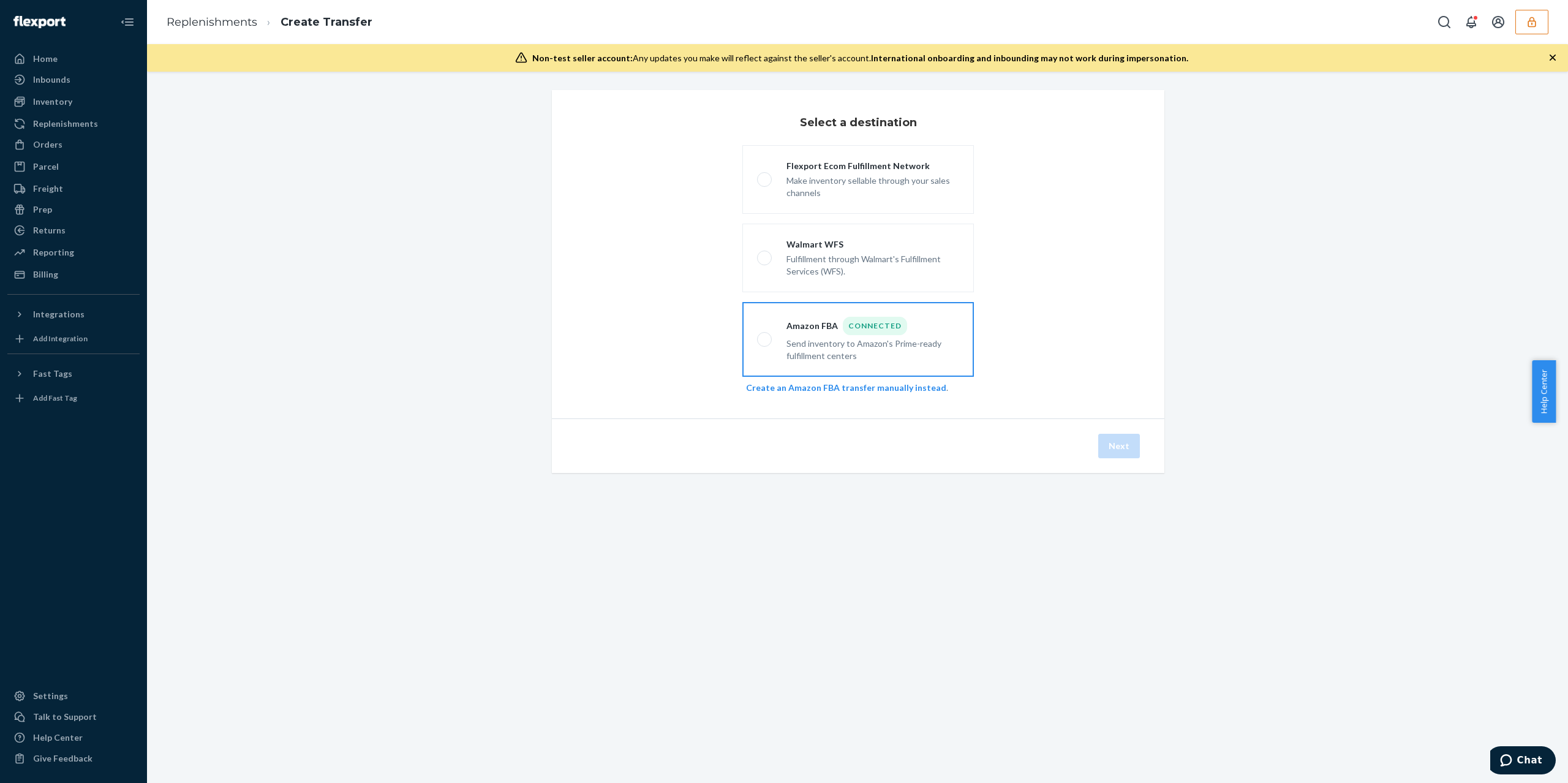
click at [765, 337] on input "Amazon FBA Connected Send inventory to Amazon's Prime-ready fulfillment centers" at bounding box center [761, 340] width 8 height 8
radio input "true"
click at [1081, 423] on div "Next" at bounding box center [858, 446] width 613 height 55
click at [1101, 441] on button "Next" at bounding box center [1119, 446] width 42 height 25
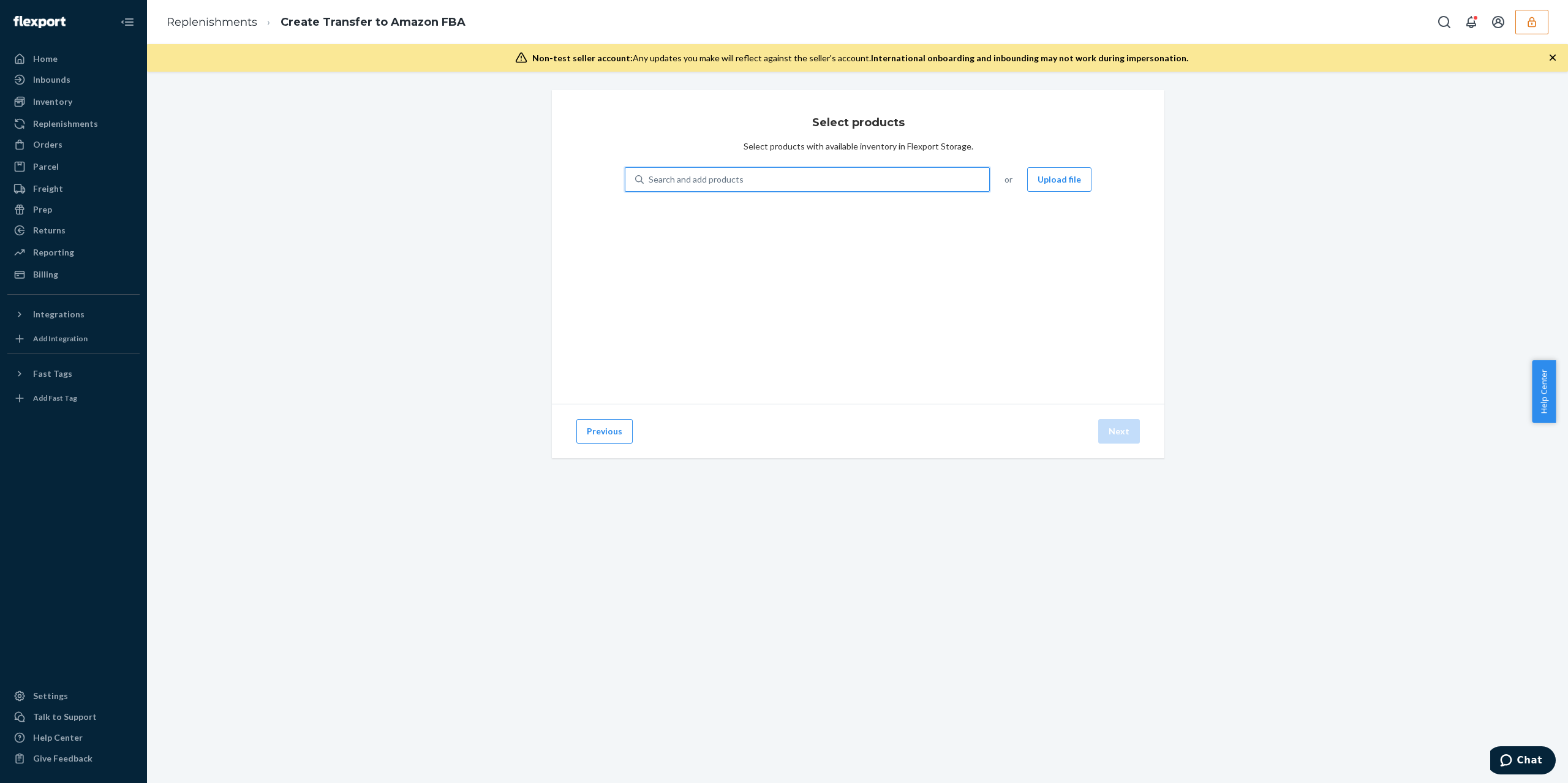
click at [823, 184] on div "Search and add products" at bounding box center [816, 179] width 346 height 22
click at [650, 184] on input "0 results available. Use Up and Down to choose options, press Enter to select t…" at bounding box center [650, 179] width 1 height 12
paste input ""Thank you for reaching out to Flexport Support Chat. Alvin here! ""
type input ""Thank you for reaching out to Flexport Support Chat. Alvin here! ""
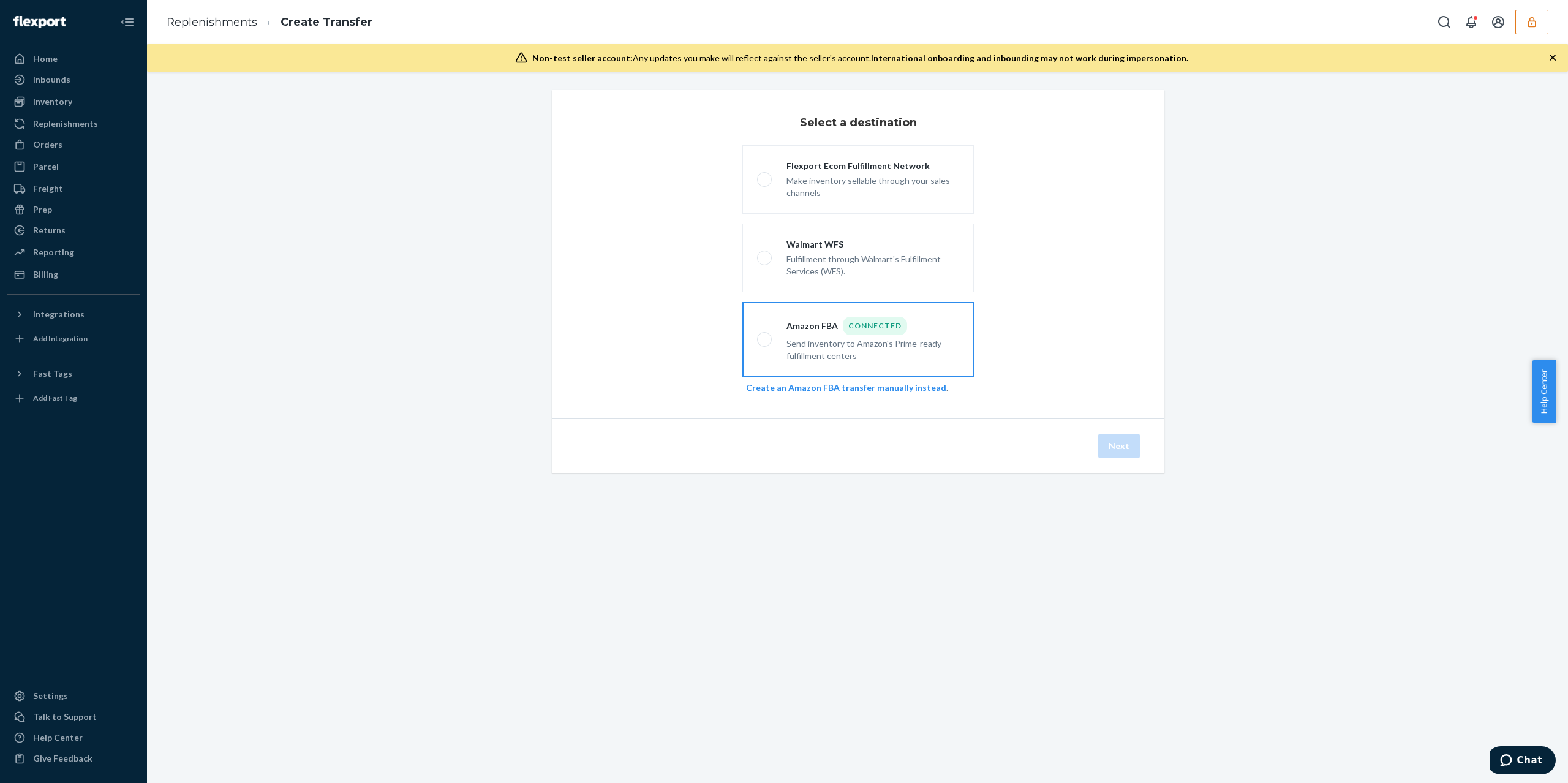
click at [865, 353] on div "Send inventory to Amazon's Prime-ready fulfillment centers" at bounding box center [873, 348] width 173 height 27
click at [765, 344] on input "Amazon FBA Connected Send inventory to Amazon's Prime-ready fulfillment centers" at bounding box center [761, 340] width 8 height 8
radio input "true"
click at [1123, 433] on div "Next" at bounding box center [858, 446] width 613 height 55
click at [1117, 443] on button "Next" at bounding box center [1119, 446] width 42 height 25
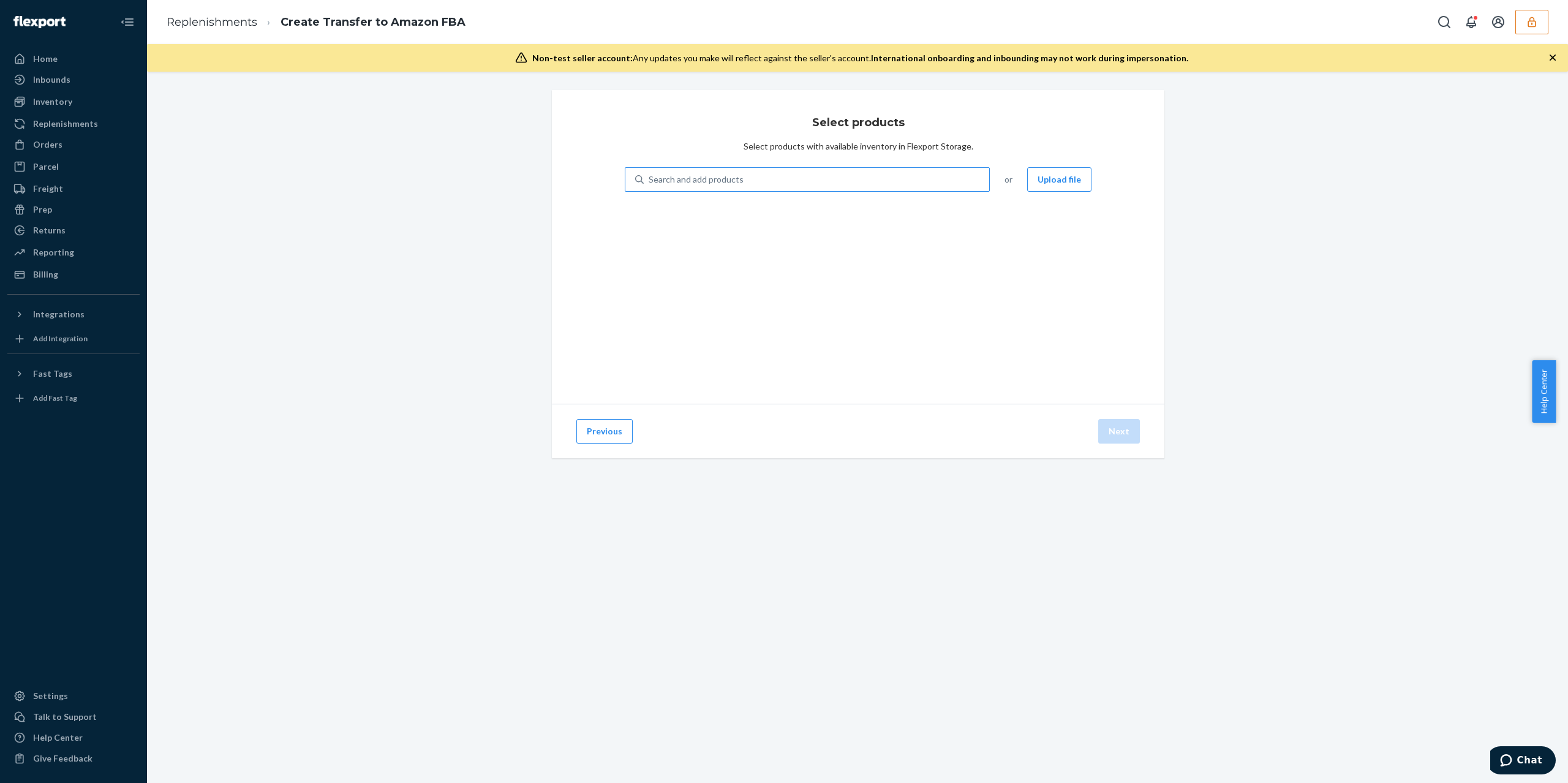
click at [664, 177] on div "Search and add products" at bounding box center [696, 179] width 95 height 12
click at [650, 177] on input "Search and add products" at bounding box center [650, 179] width 1 height 12
paste input "D3ZKHF4RRFC"
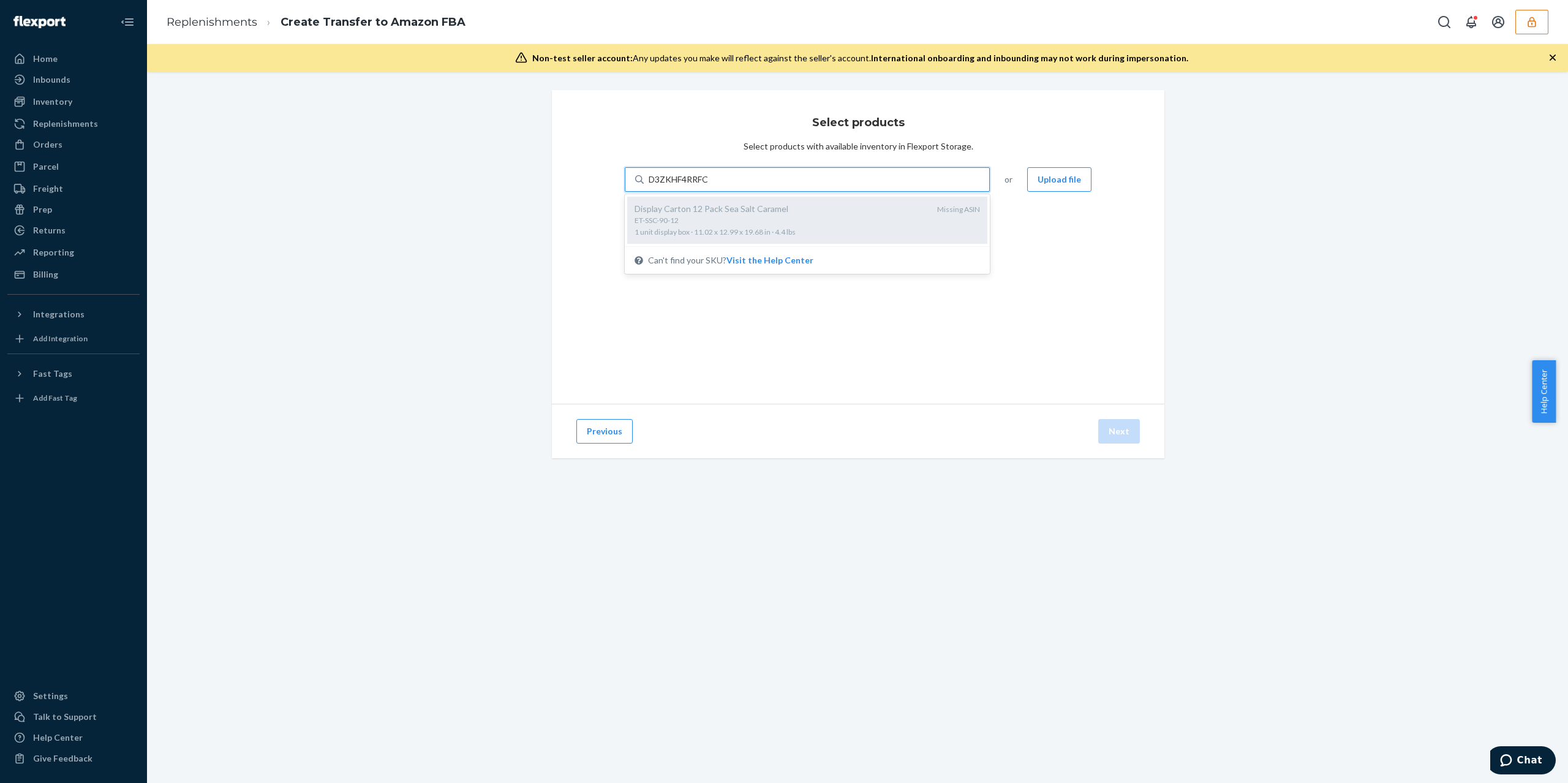
click at [696, 228] on span "ET-SSC-90-12 1 unit display box · 11.02 x 12.99 x 19.68 in · 4.4 lbs" at bounding box center [781, 225] width 293 height 21
click at [696, 186] on input "D3ZKHF4RRFC" at bounding box center [679, 179] width 62 height 12
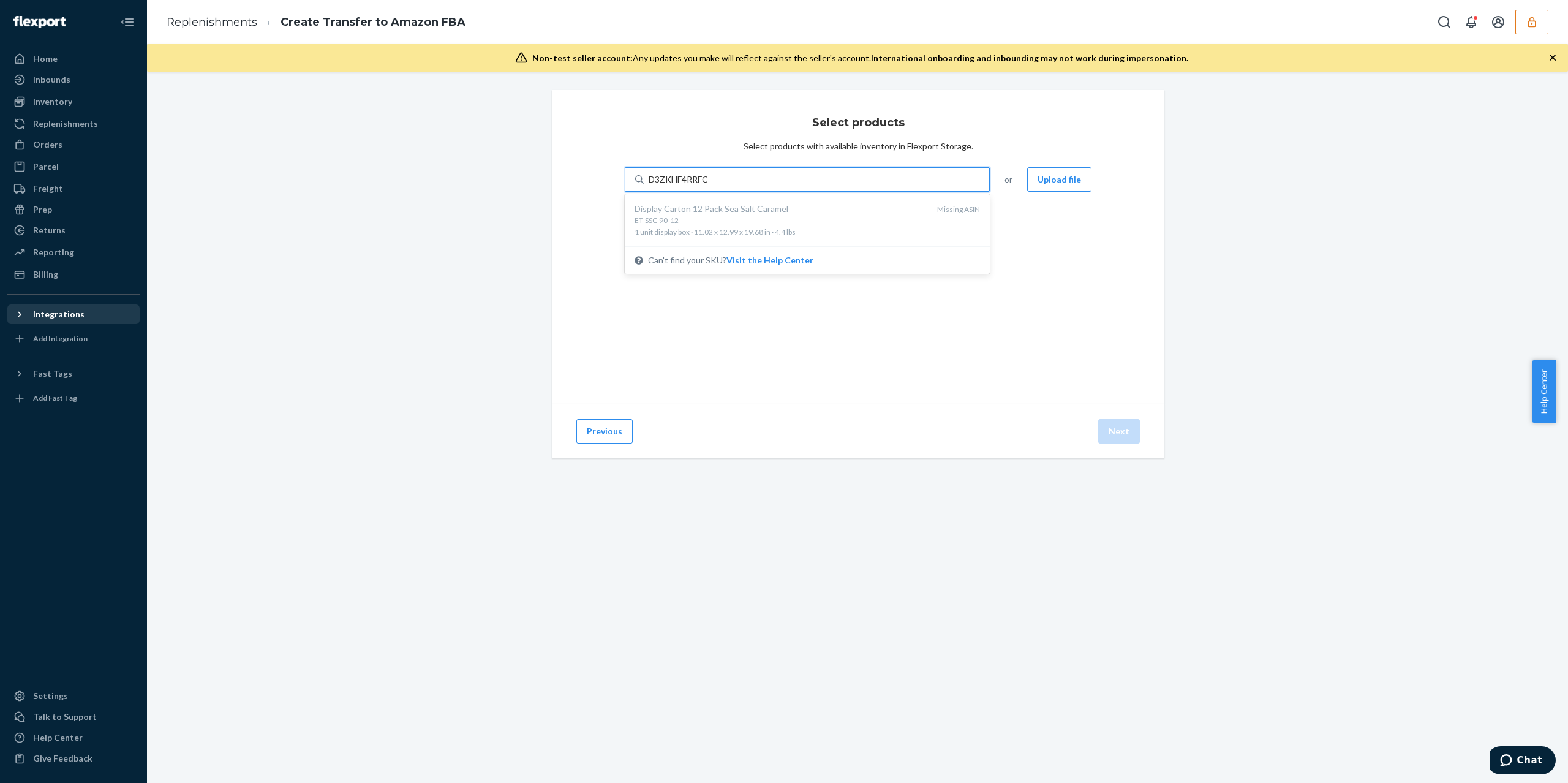
type input "D3ZKHF4RRFC"
click at [77, 310] on div "Integrations" at bounding box center [58, 314] width 51 height 12
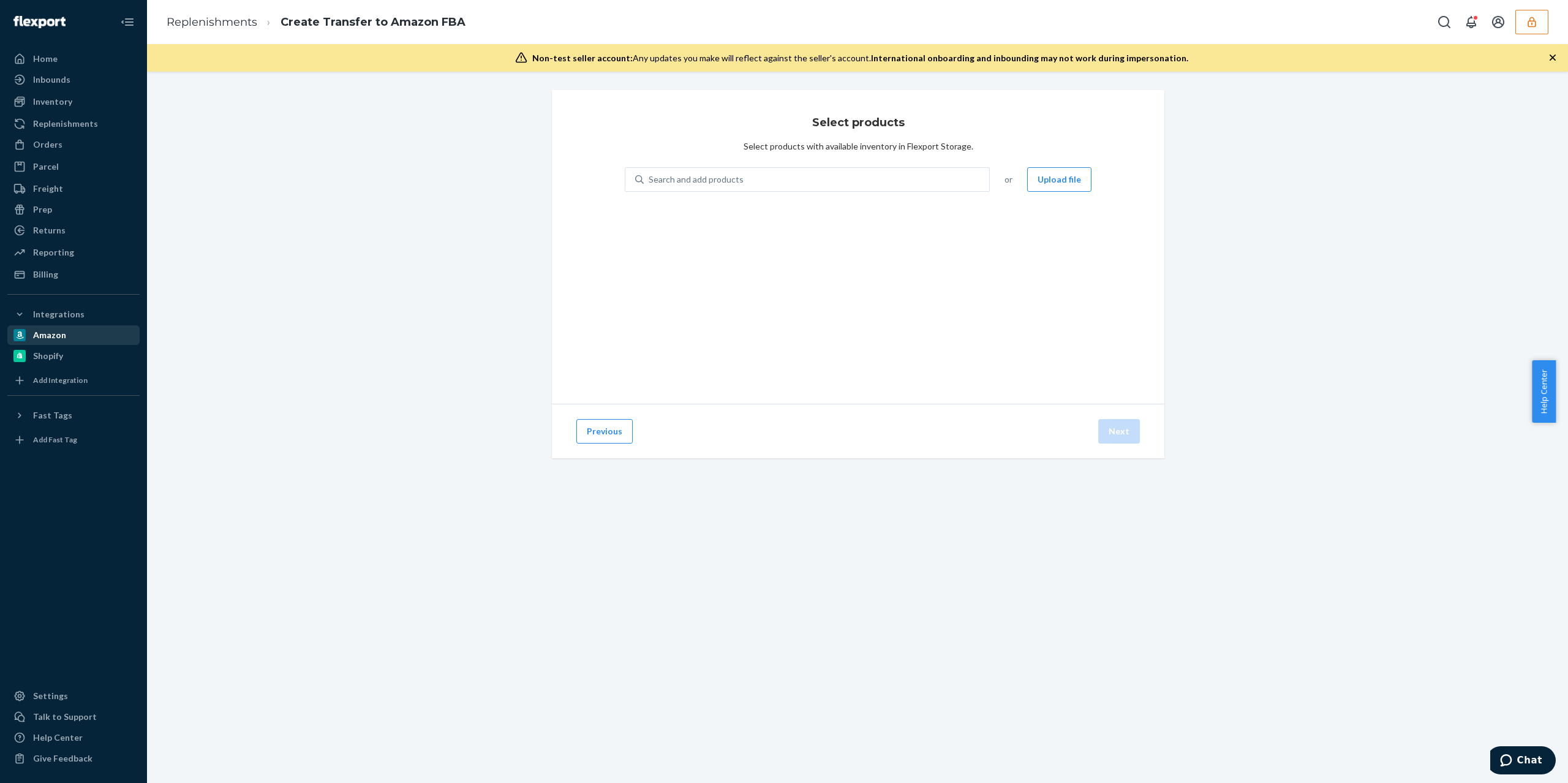
click at [83, 337] on div "Amazon" at bounding box center [73, 335] width 130 height 17
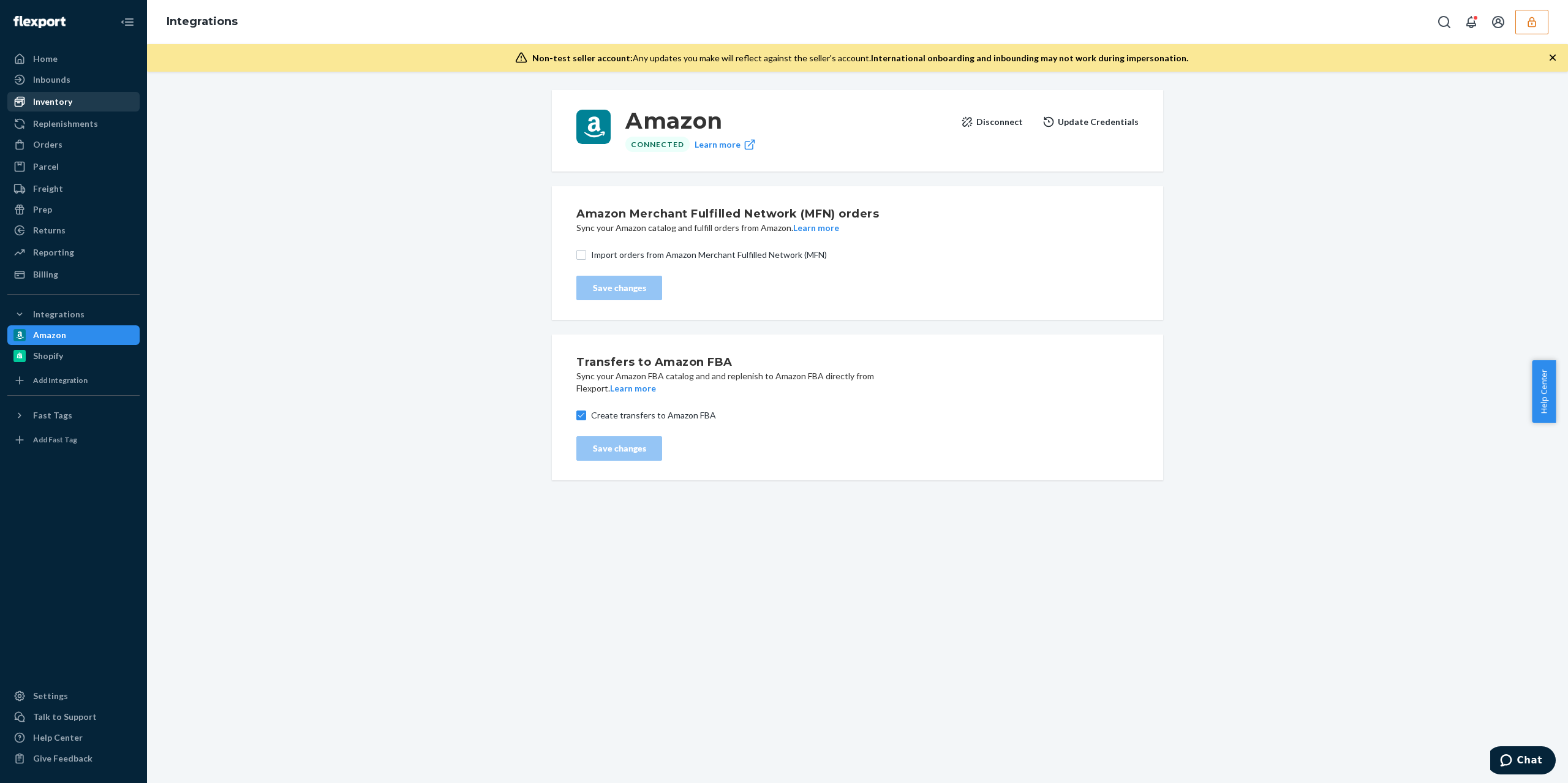
click at [60, 98] on div "Inventory" at bounding box center [53, 101] width 39 height 12
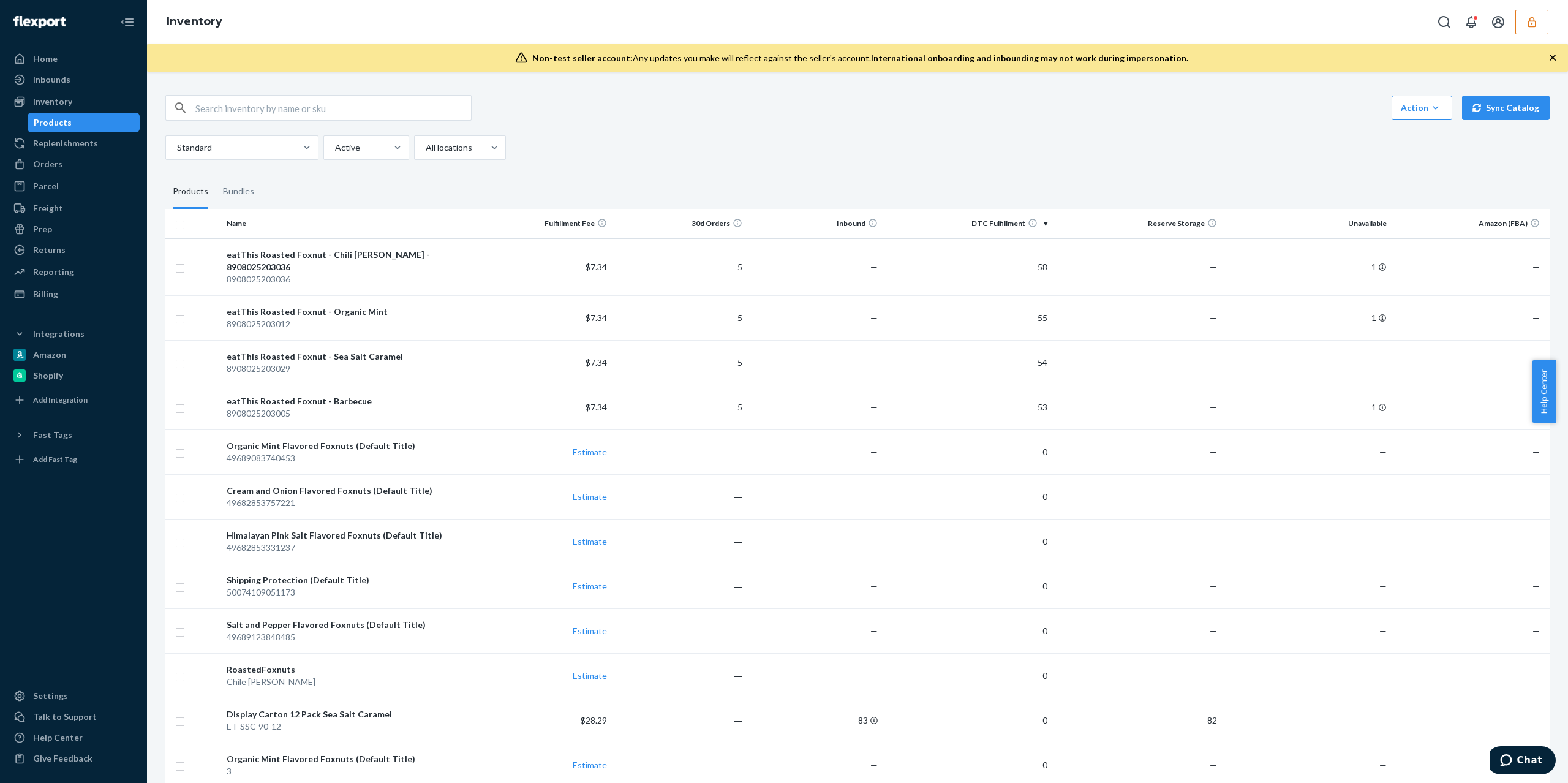
click at [272, 101] on input "text" at bounding box center [333, 108] width 275 height 25
paste input "D3ZKHF4RRFC"
type input "D3ZKHF4RRFC"
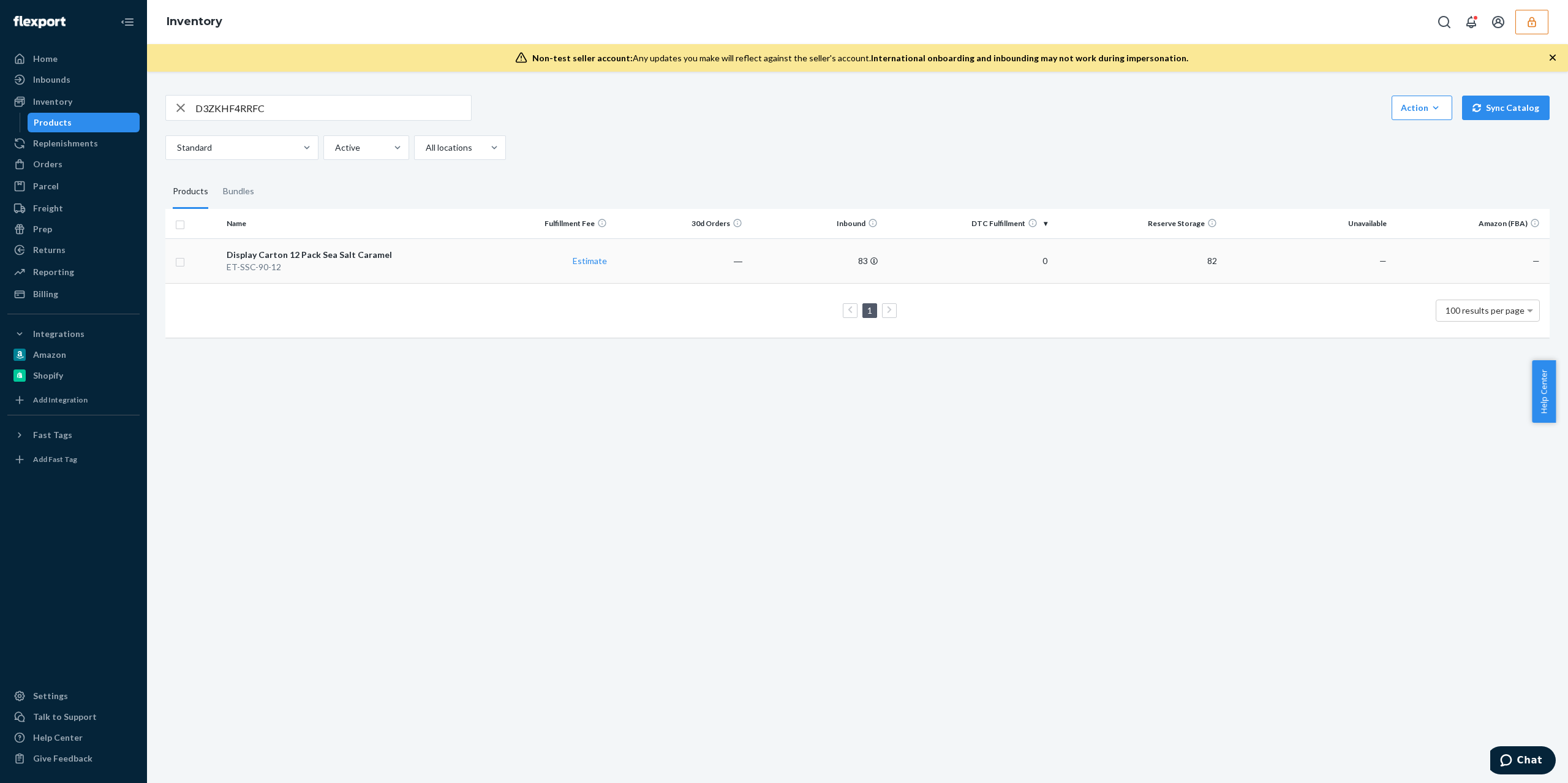
click at [381, 270] on div "ET-SSC-90-12" at bounding box center [349, 267] width 244 height 12
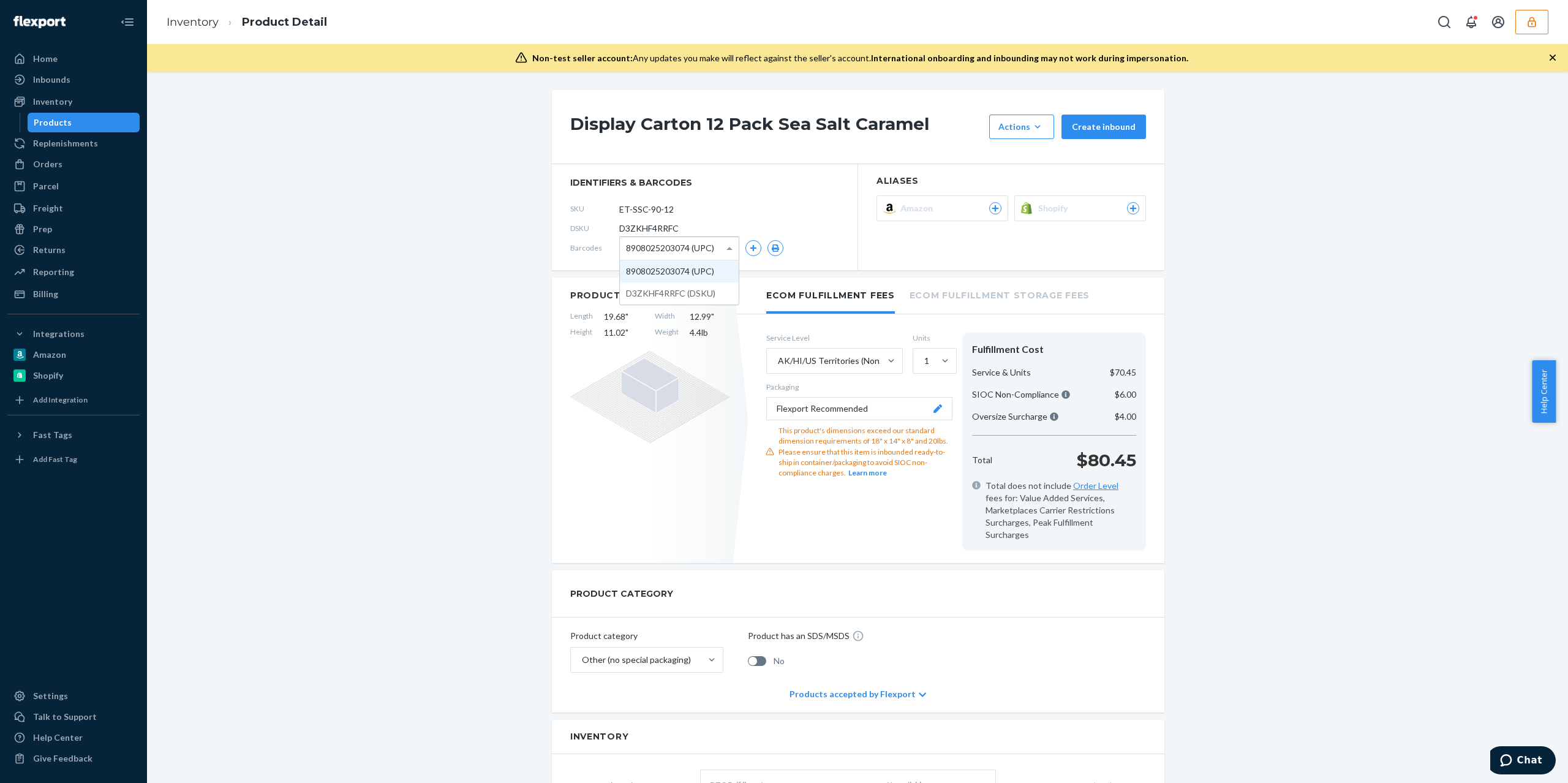
click at [689, 248] on span "8908025203074 (UPC)" at bounding box center [670, 248] width 88 height 21
click at [417, 316] on div "Display Carton 12 Pack Sea Salt Caramel Actions Hide Set up as a bundle Create …" at bounding box center [857, 725] width 1402 height 1270
click at [655, 241] on span "8908025203074 (UPC)" at bounding box center [670, 248] width 88 height 21
click at [478, 322] on div "Display Carton 12 Pack Sea Salt Caramel Actions Hide Set up as a bundle Create …" at bounding box center [857, 725] width 1402 height 1270
click at [650, 253] on span "8908025203074 (UPC)" at bounding box center [670, 248] width 88 height 21
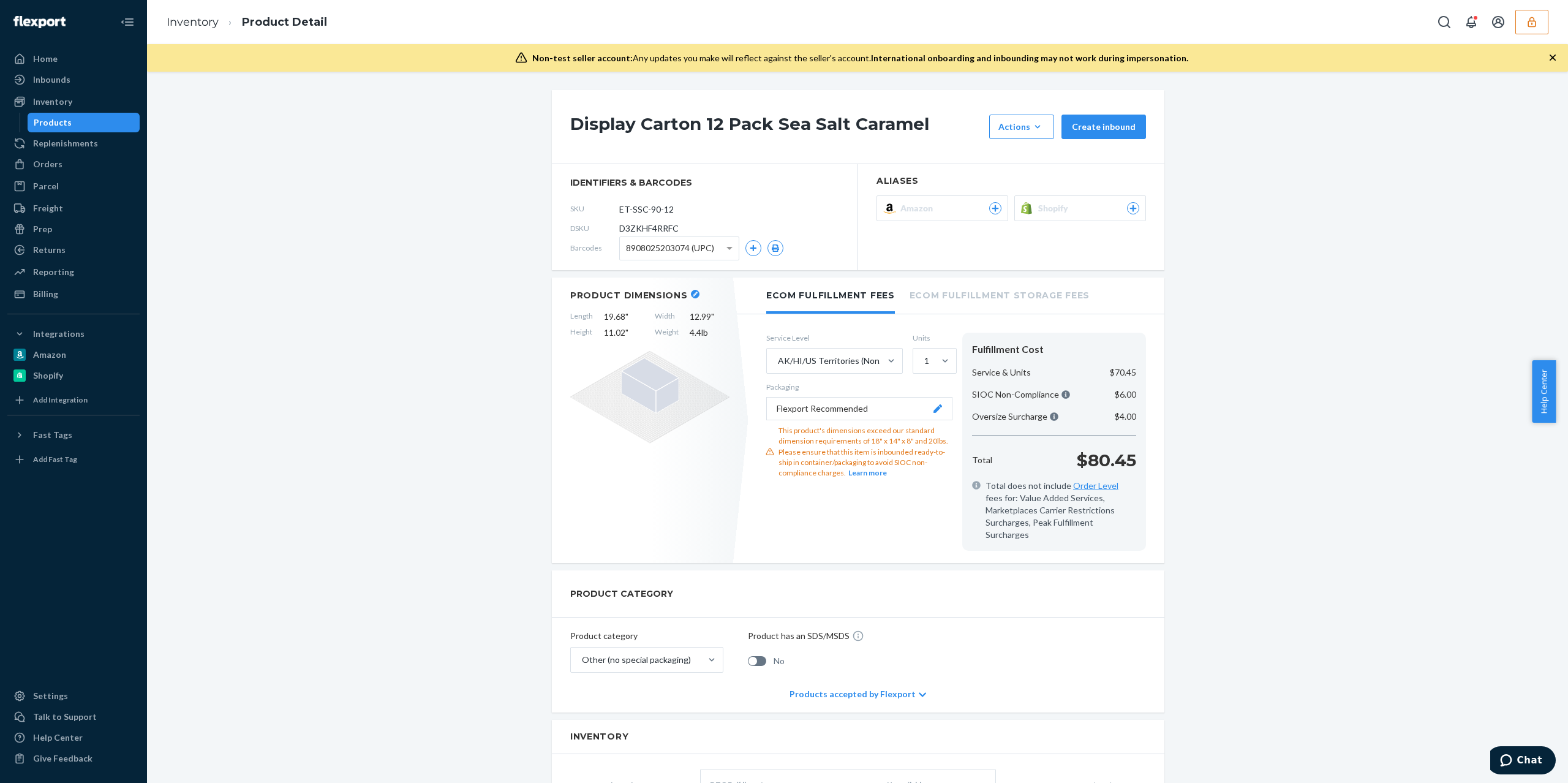
click at [468, 339] on div "Display Carton 12 Pack Sea Salt Caramel Actions Hide Set up as a bundle Create …" at bounding box center [857, 725] width 1402 height 1270
click at [80, 159] on div "Orders" at bounding box center [73, 164] width 130 height 17
click at [640, 231] on span "D3ZKHF4RRFC" at bounding box center [648, 228] width 59 height 12
copy span "D3ZKHF4RRFC"
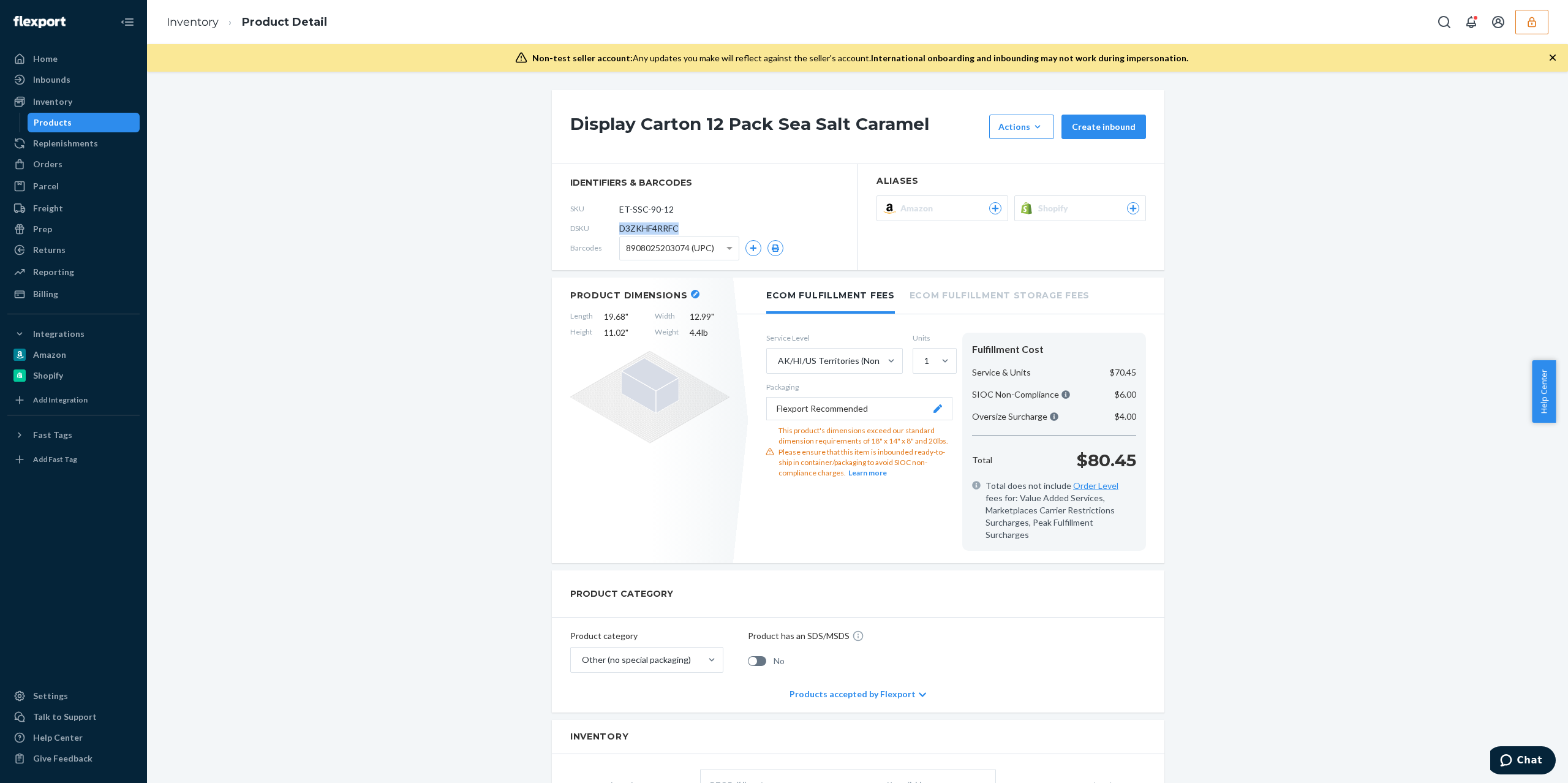
click at [99, 115] on div "Products" at bounding box center [84, 122] width 110 height 17
click at [93, 145] on div "Replenishments" at bounding box center [66, 143] width 65 height 12
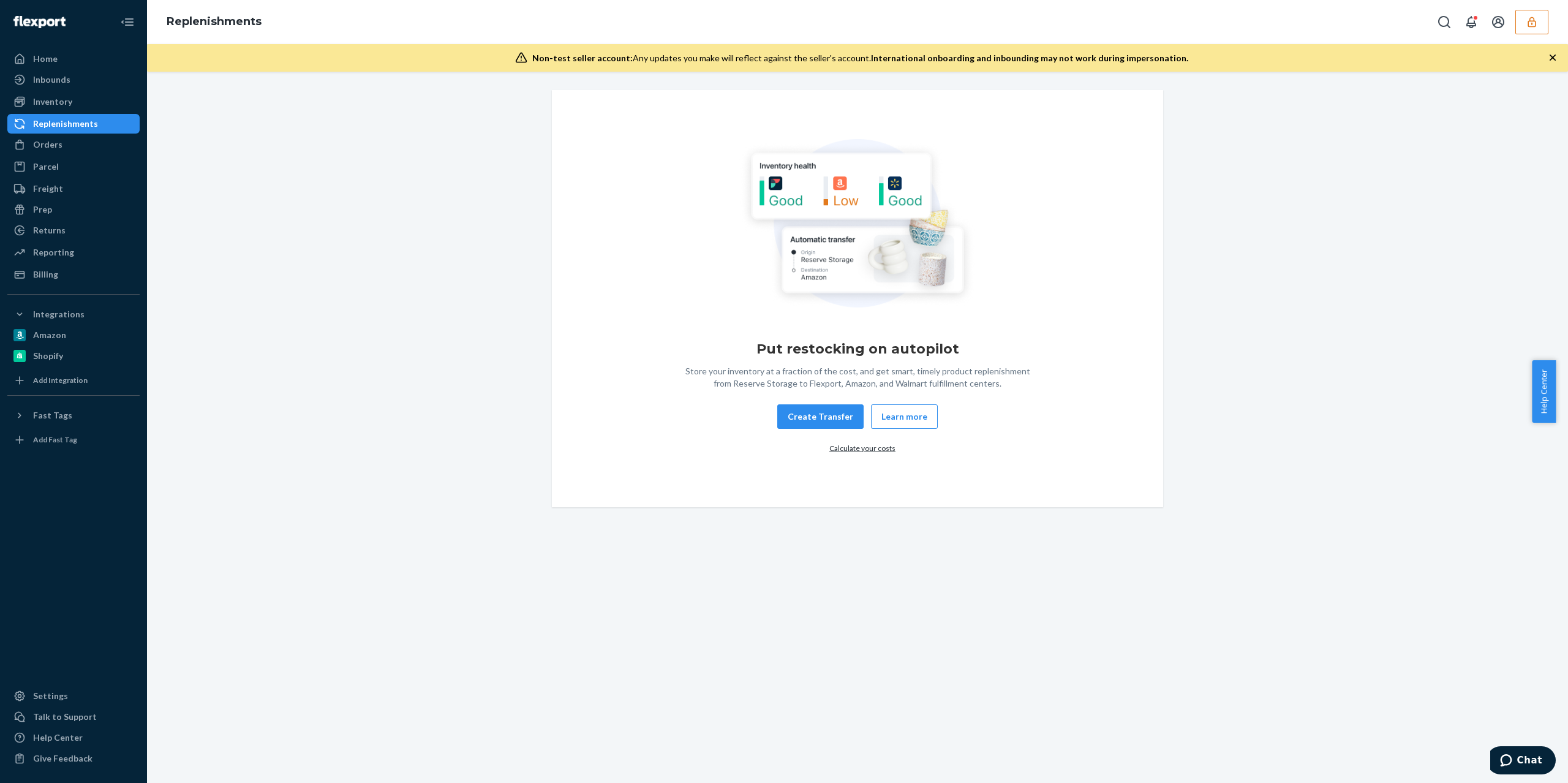
click at [810, 403] on div "Store your inventory at a fraction of the cost, and get smart, timely product r…" at bounding box center [857, 411] width 592 height 93
click at [810, 405] on button "Create Transfer" at bounding box center [820, 417] width 86 height 25
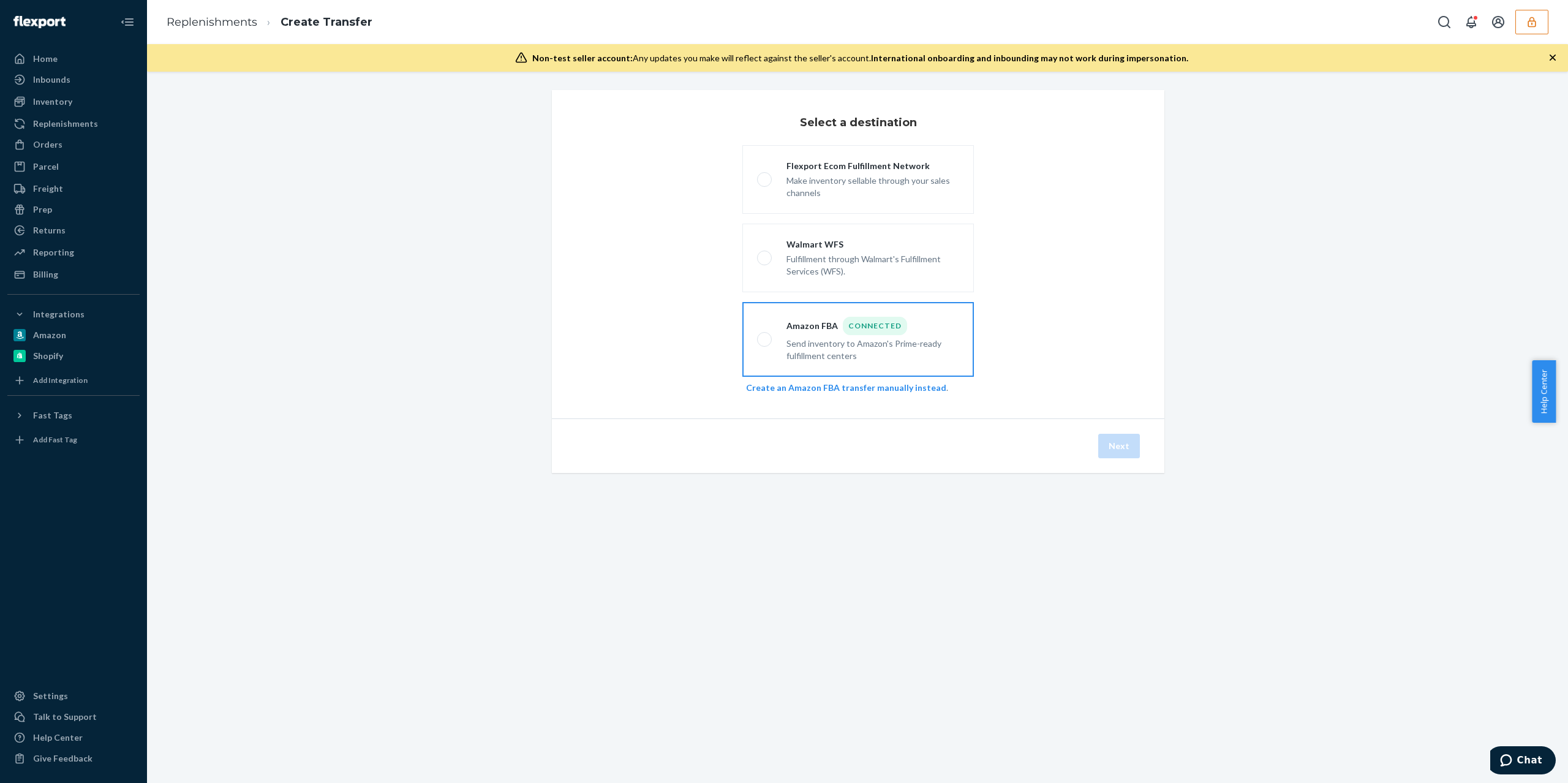
click at [811, 329] on div "Amazon FBA Connected" at bounding box center [873, 326] width 173 height 18
click at [765, 336] on input "Amazon FBA Connected Send inventory to Amazon's Prime-ready fulfillment centers" at bounding box center [761, 340] width 8 height 8
radio input "true"
click at [94, 343] on div "Amazon" at bounding box center [73, 335] width 130 height 17
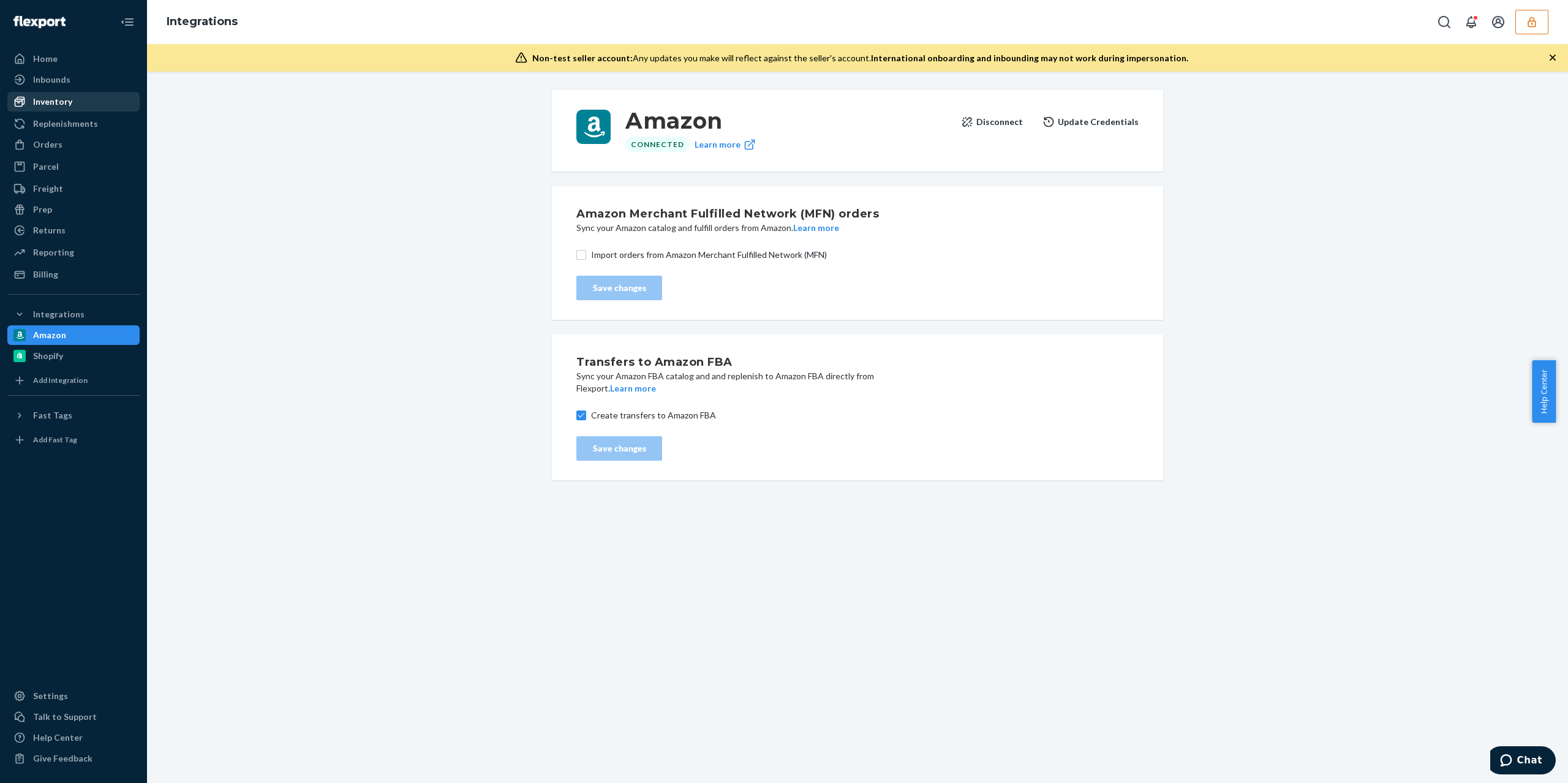
click at [62, 101] on div "Inventory" at bounding box center [53, 101] width 39 height 12
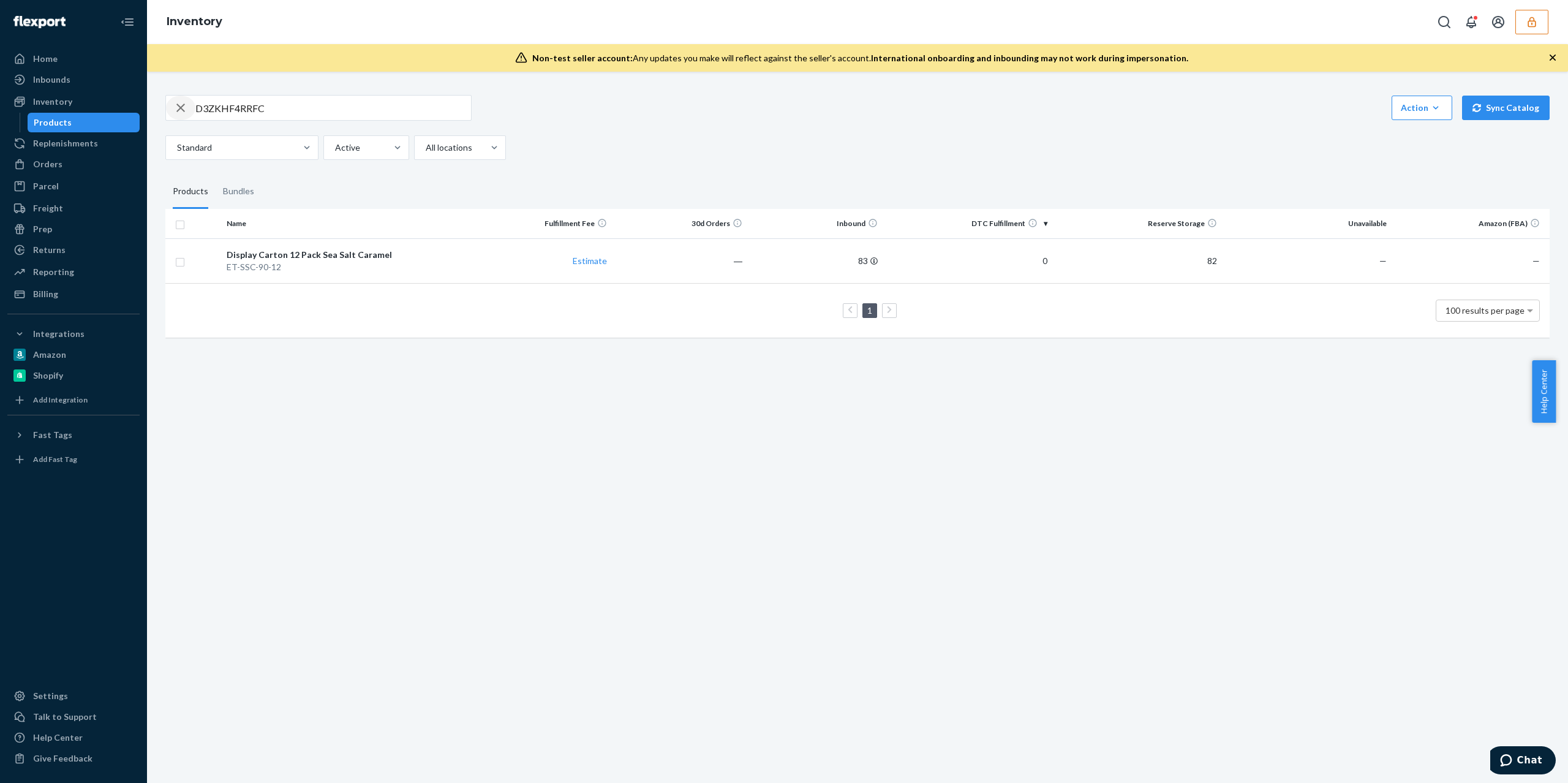
click at [173, 106] on icon "button" at bounding box center [181, 108] width 15 height 25
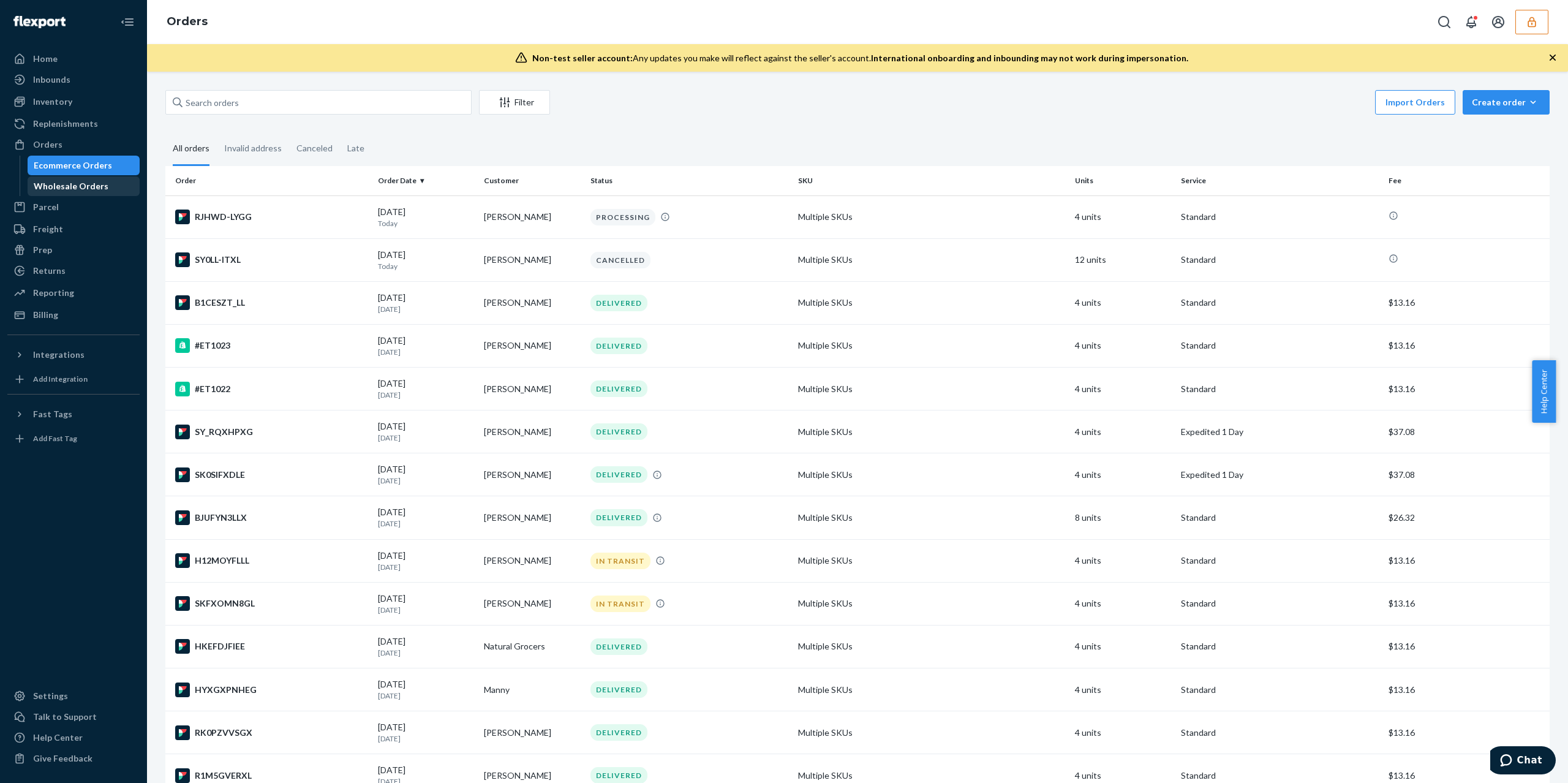
click at [65, 182] on div "Wholesale Orders" at bounding box center [71, 186] width 75 height 12
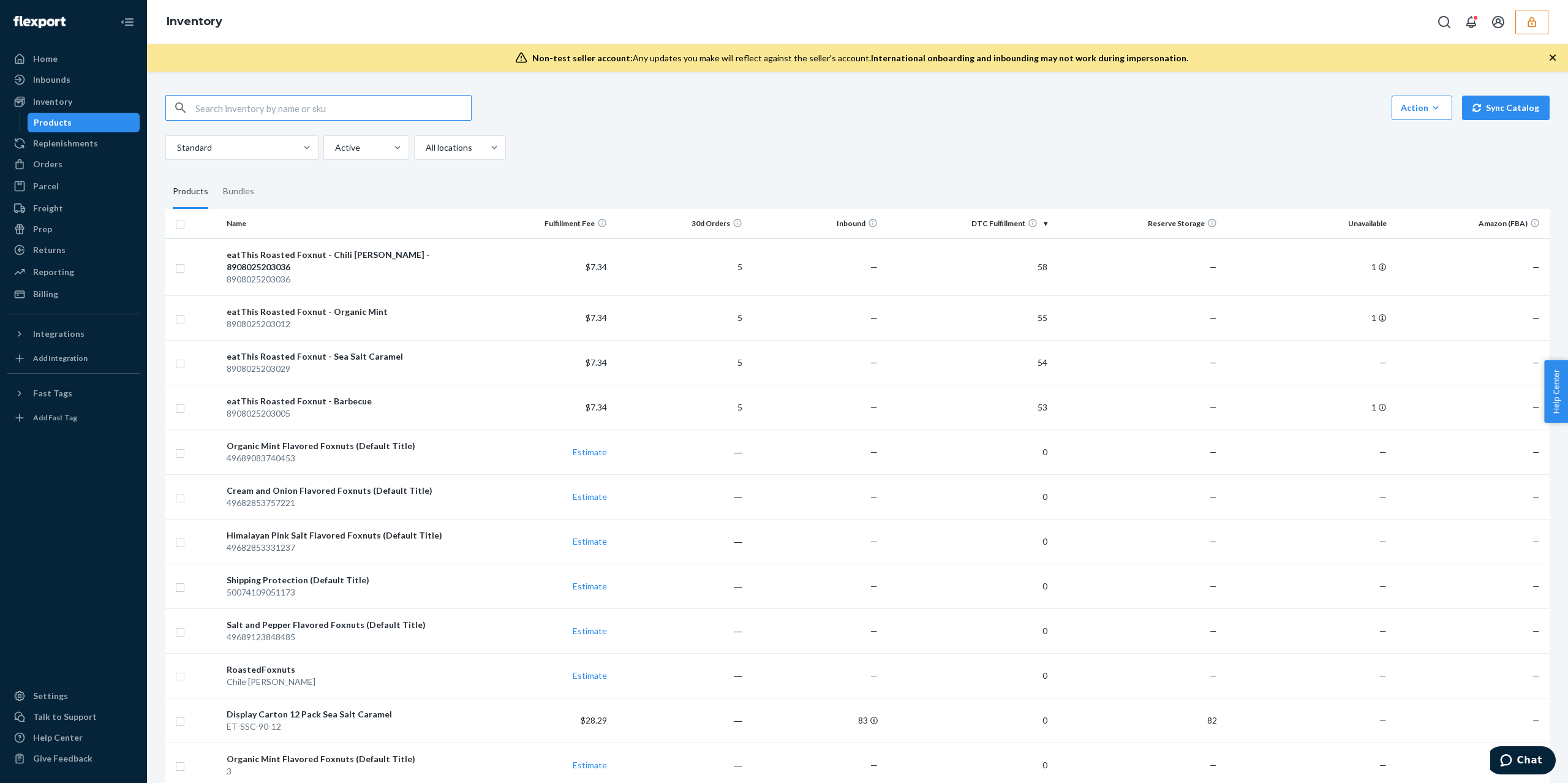
click at [331, 113] on input "text" at bounding box center [333, 108] width 275 height 25
type input "DVESA226CNA"
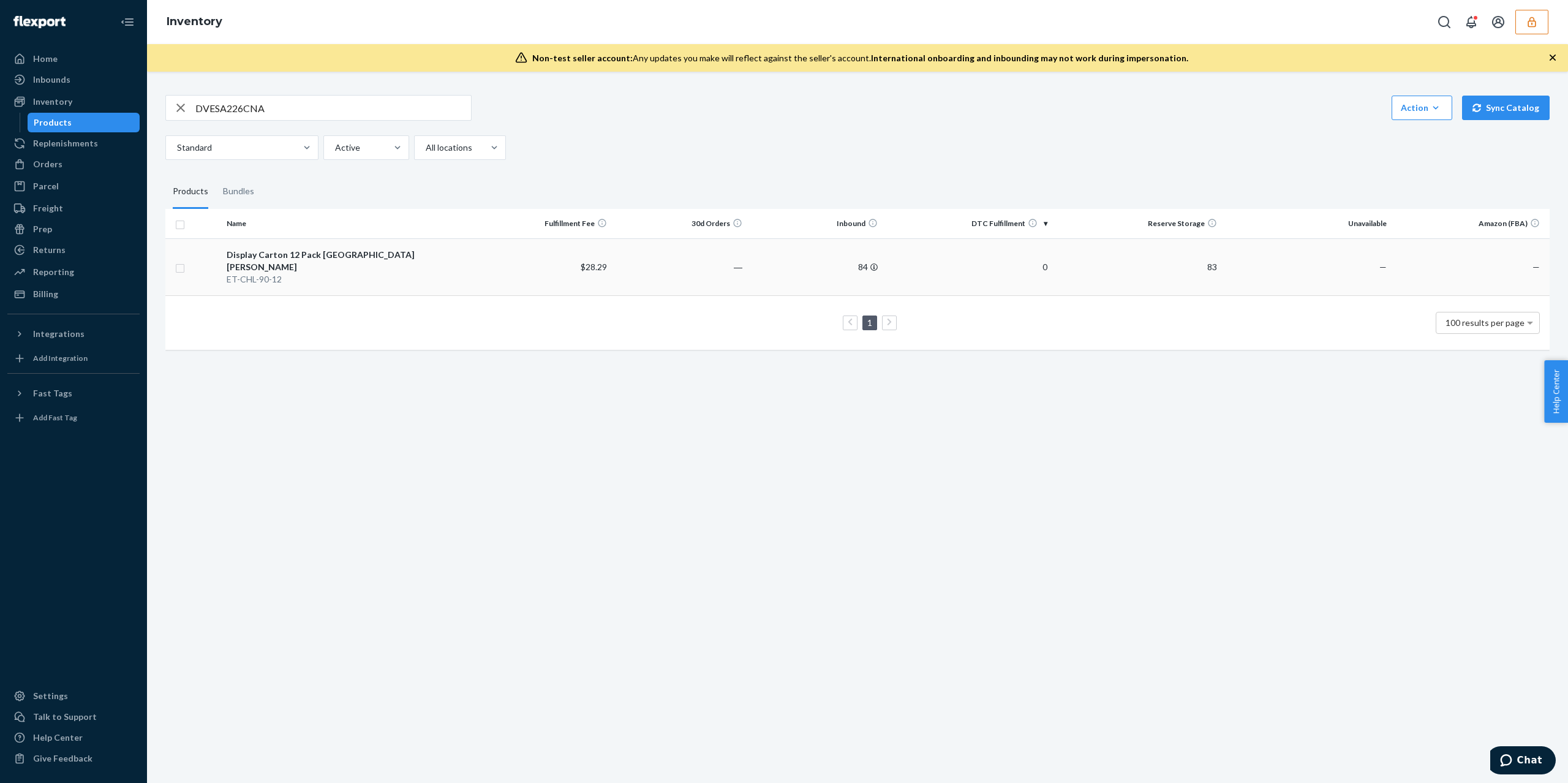
click at [327, 256] on div "Display Carton 12 Pack [GEOGRAPHIC_DATA] [PERSON_NAME]" at bounding box center [349, 261] width 244 height 25
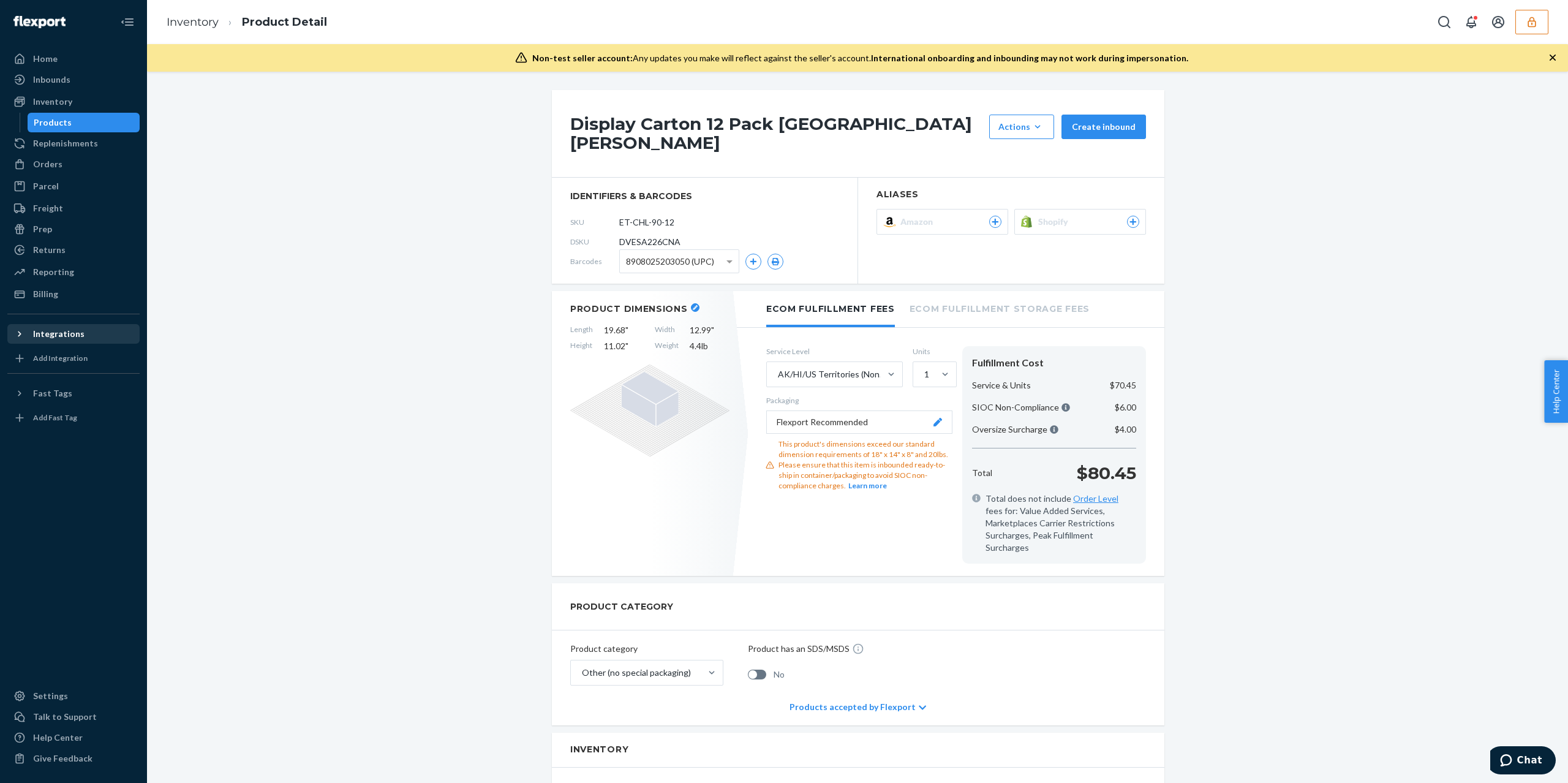
click at [51, 336] on div "Integrations" at bounding box center [58, 333] width 51 height 12
